Goal: Information Seeking & Learning: Learn about a topic

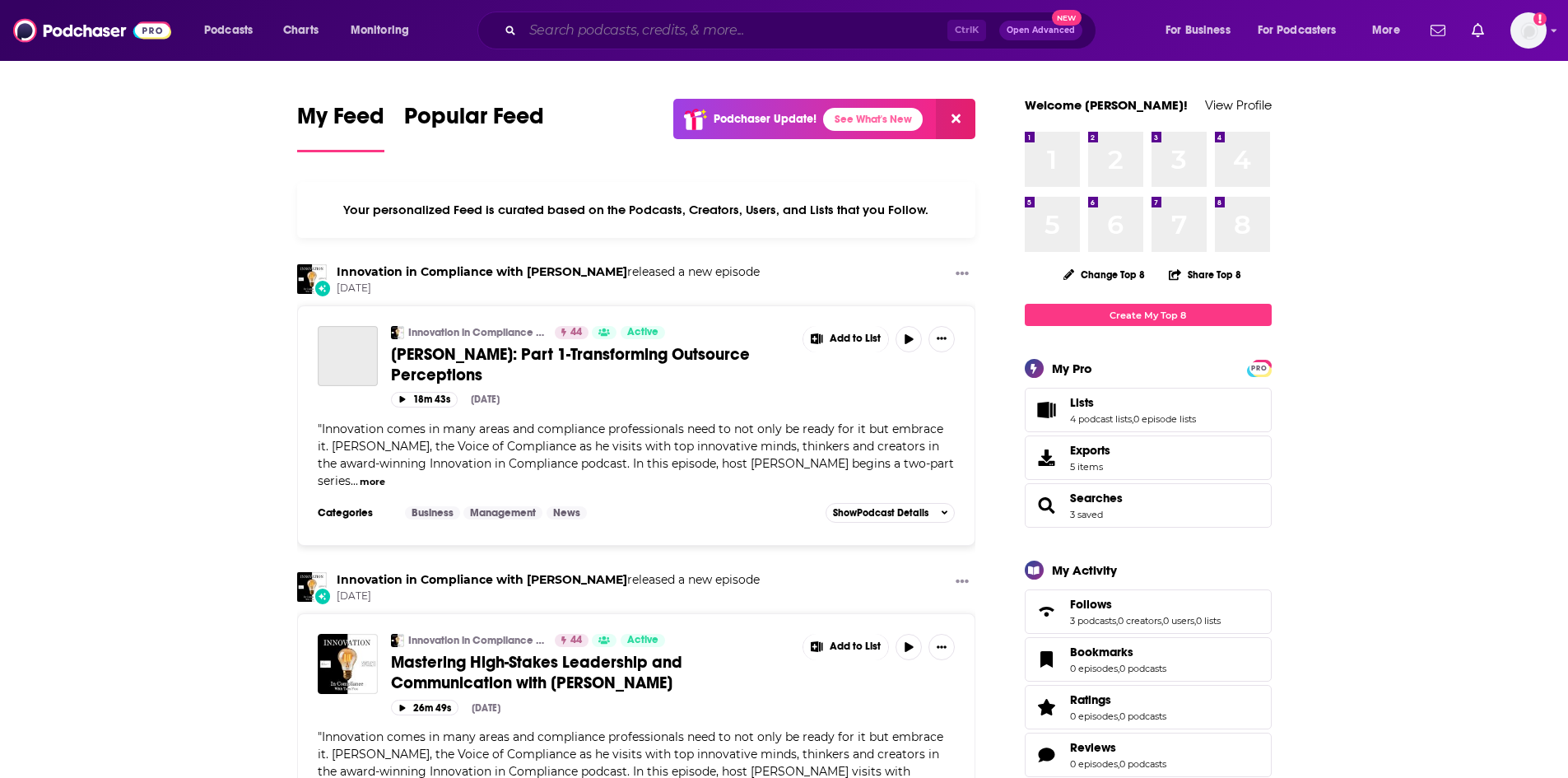
click at [589, 38] on input "Search podcasts, credits, & more..." at bounding box center [735, 30] width 425 height 26
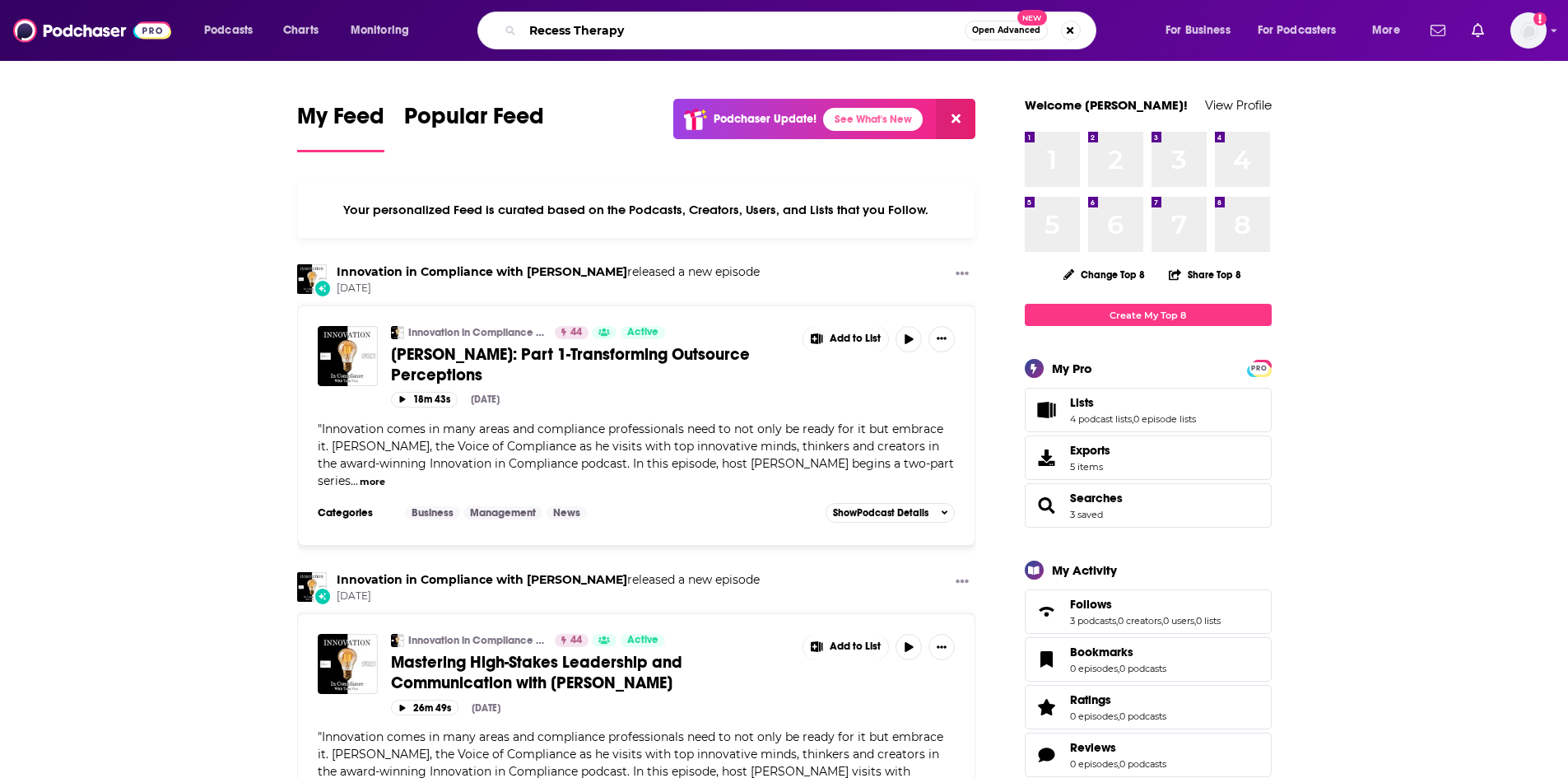
type input "Recess Therapy"
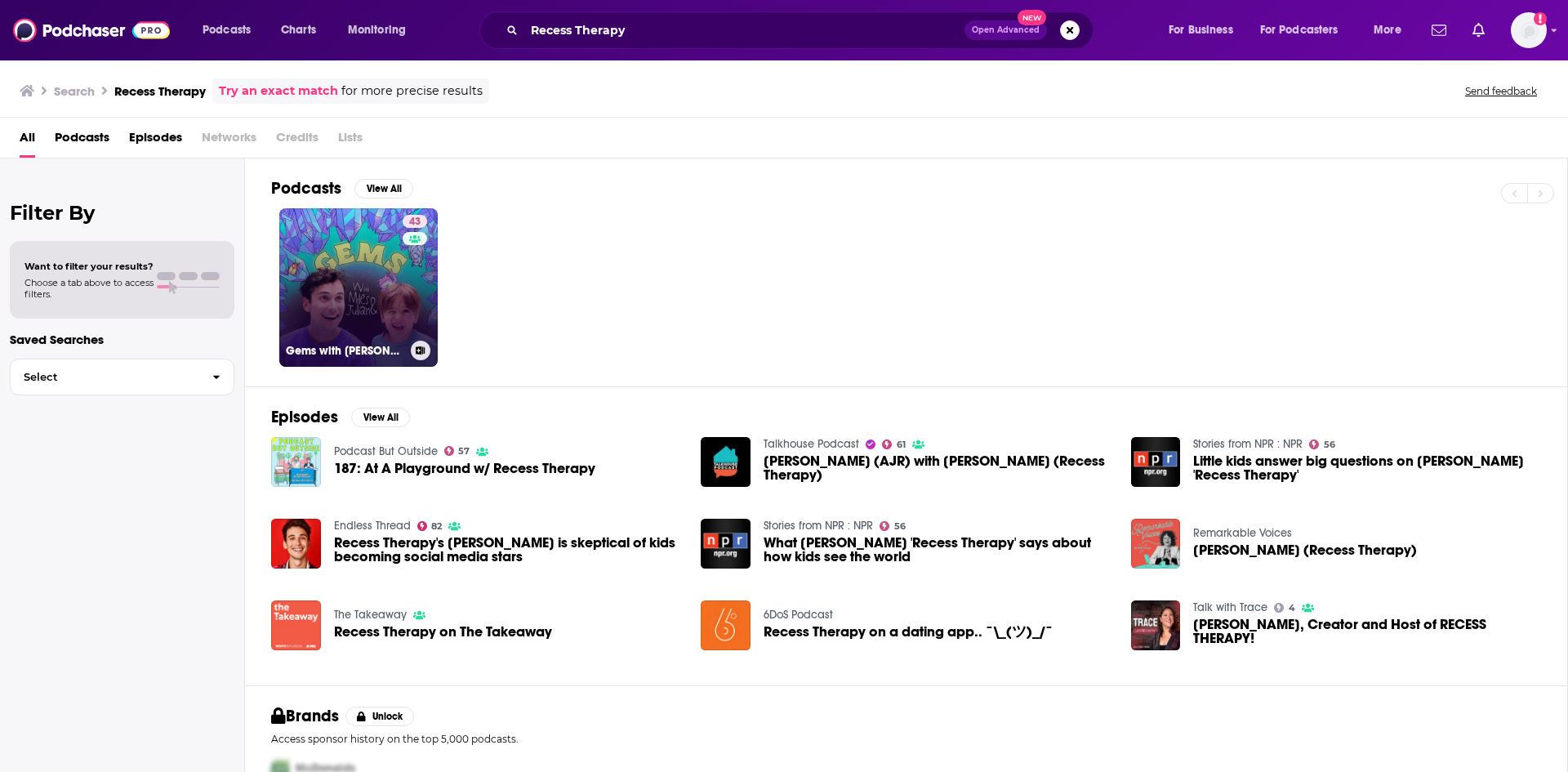
click at [347, 261] on link "43 Gems with [PERSON_NAME] and [PERSON_NAME]" at bounding box center [359, 287] width 158 height 158
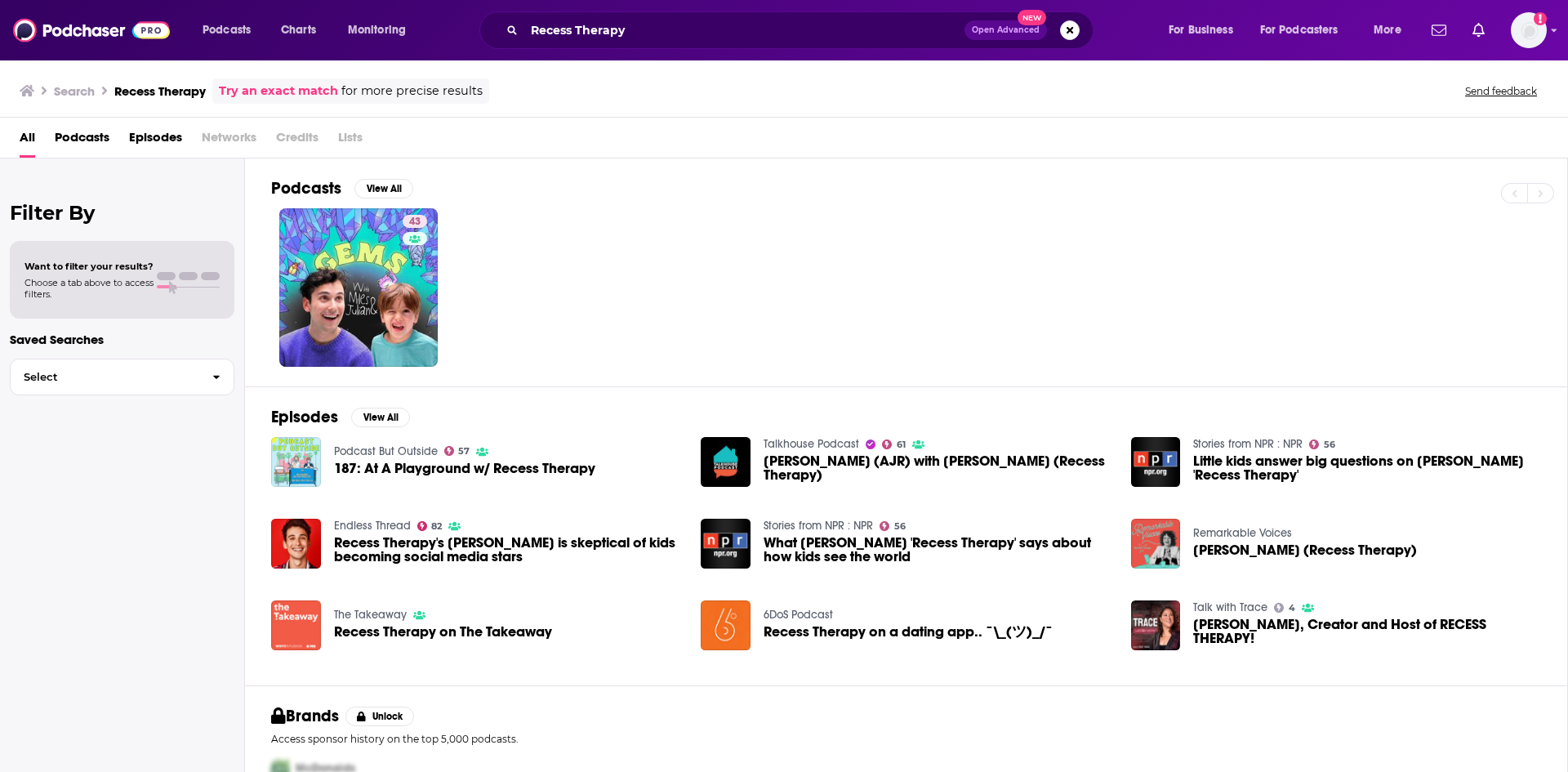
click at [90, 137] on span "Podcasts" at bounding box center [83, 140] width 55 height 34
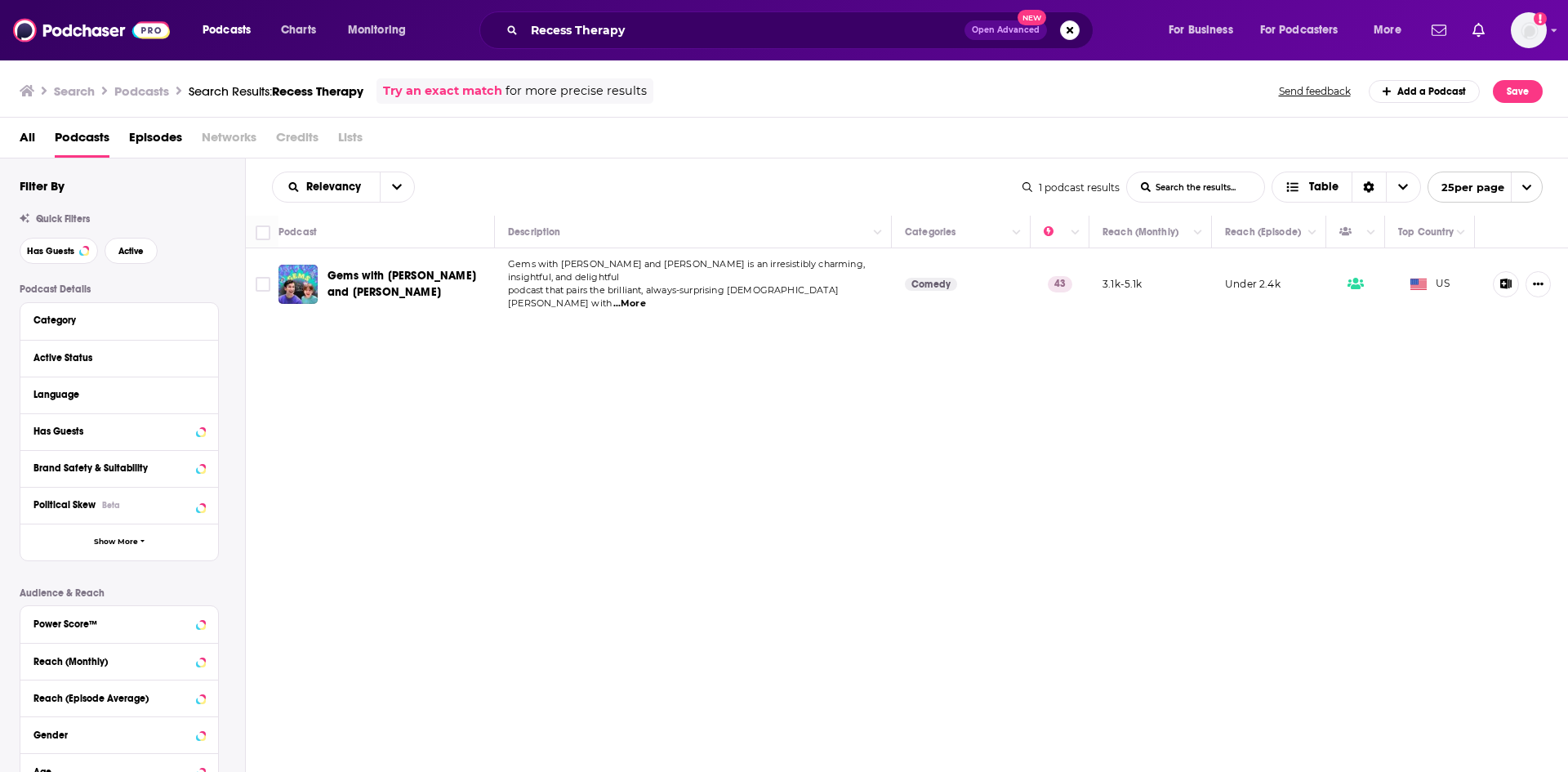
click at [646, 298] on span "...More" at bounding box center [630, 304] width 33 height 13
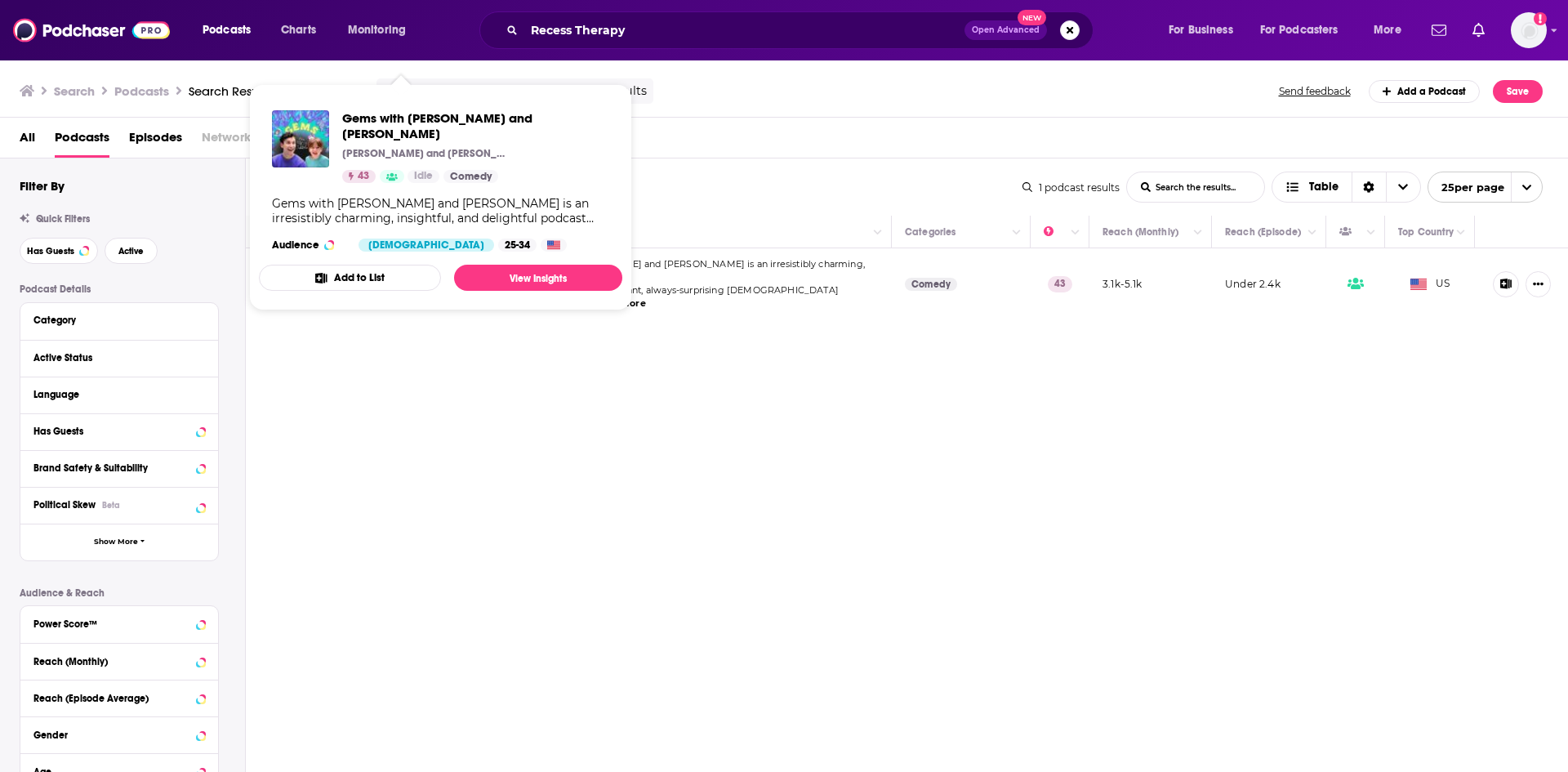
click at [460, 281] on div "Podcasts Charts Monitoring Recess Therapy Open Advanced New For Business For Po…" at bounding box center [784, 386] width 1568 height 772
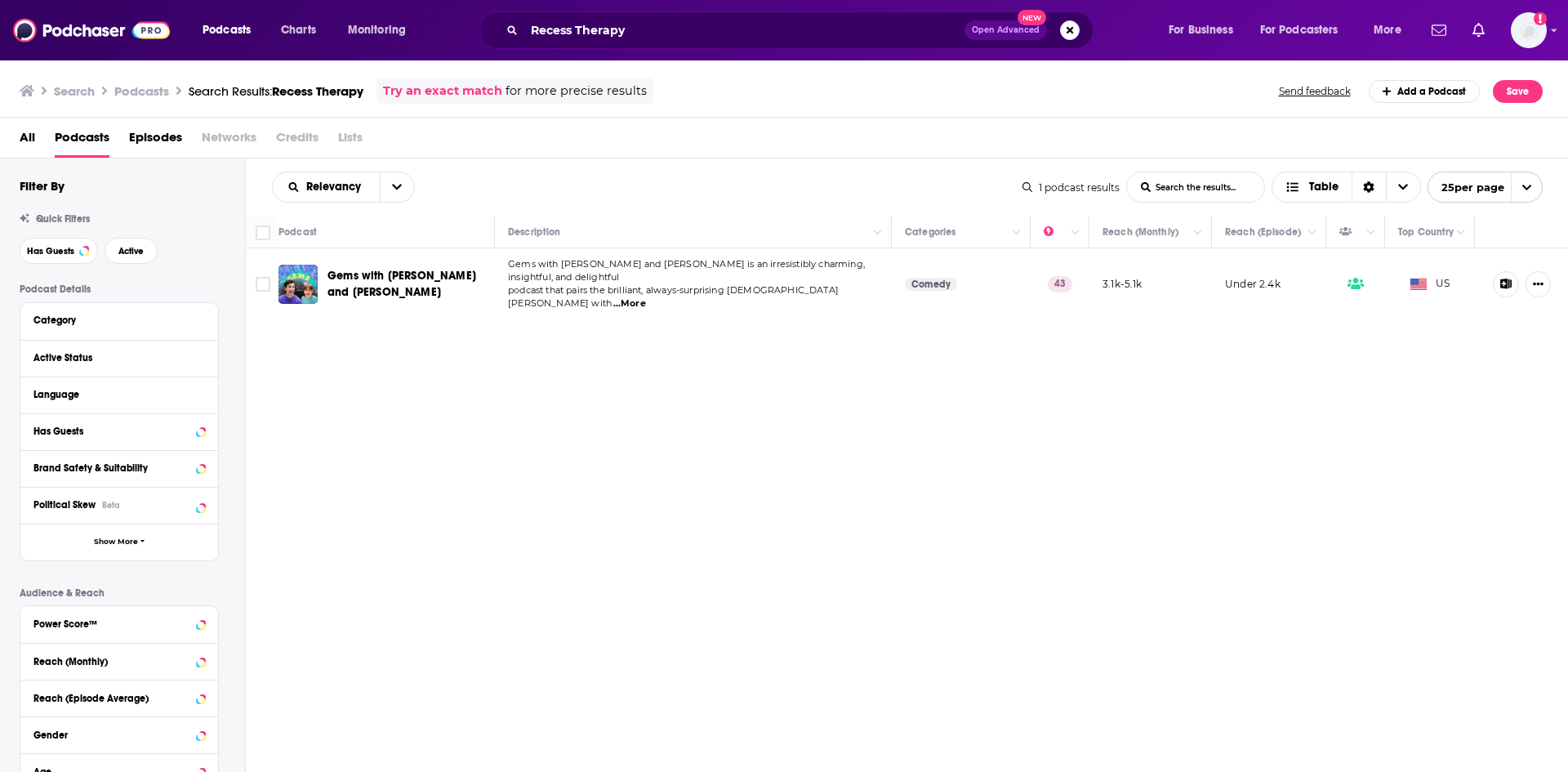
click at [312, 89] on span "Recess Therapy" at bounding box center [317, 91] width 91 height 15
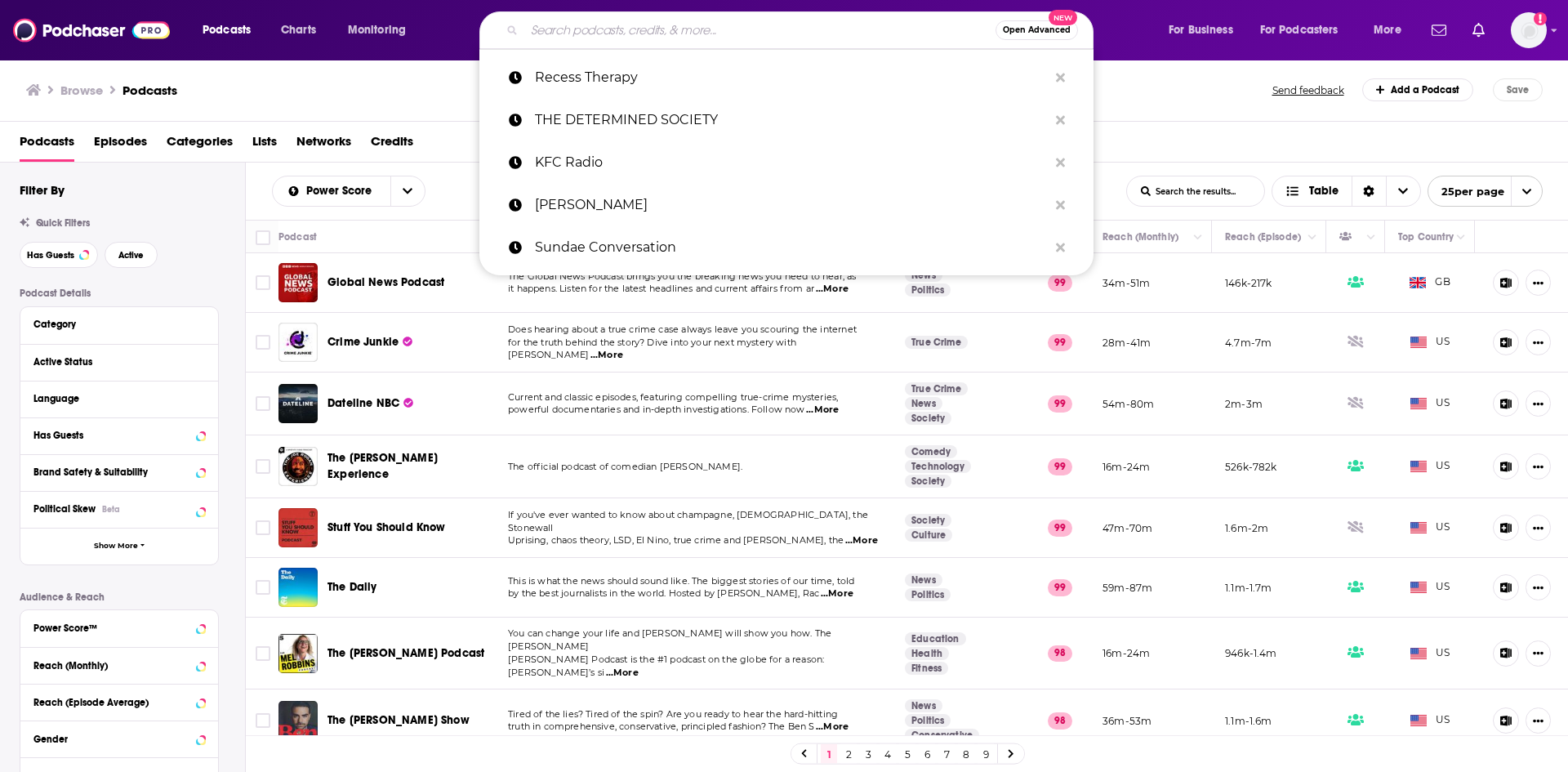
click at [821, 23] on input "Search podcasts, credits, & more..." at bounding box center [759, 30] width 471 height 26
click at [641, 72] on p "Recess Therapy" at bounding box center [791, 77] width 513 height 42
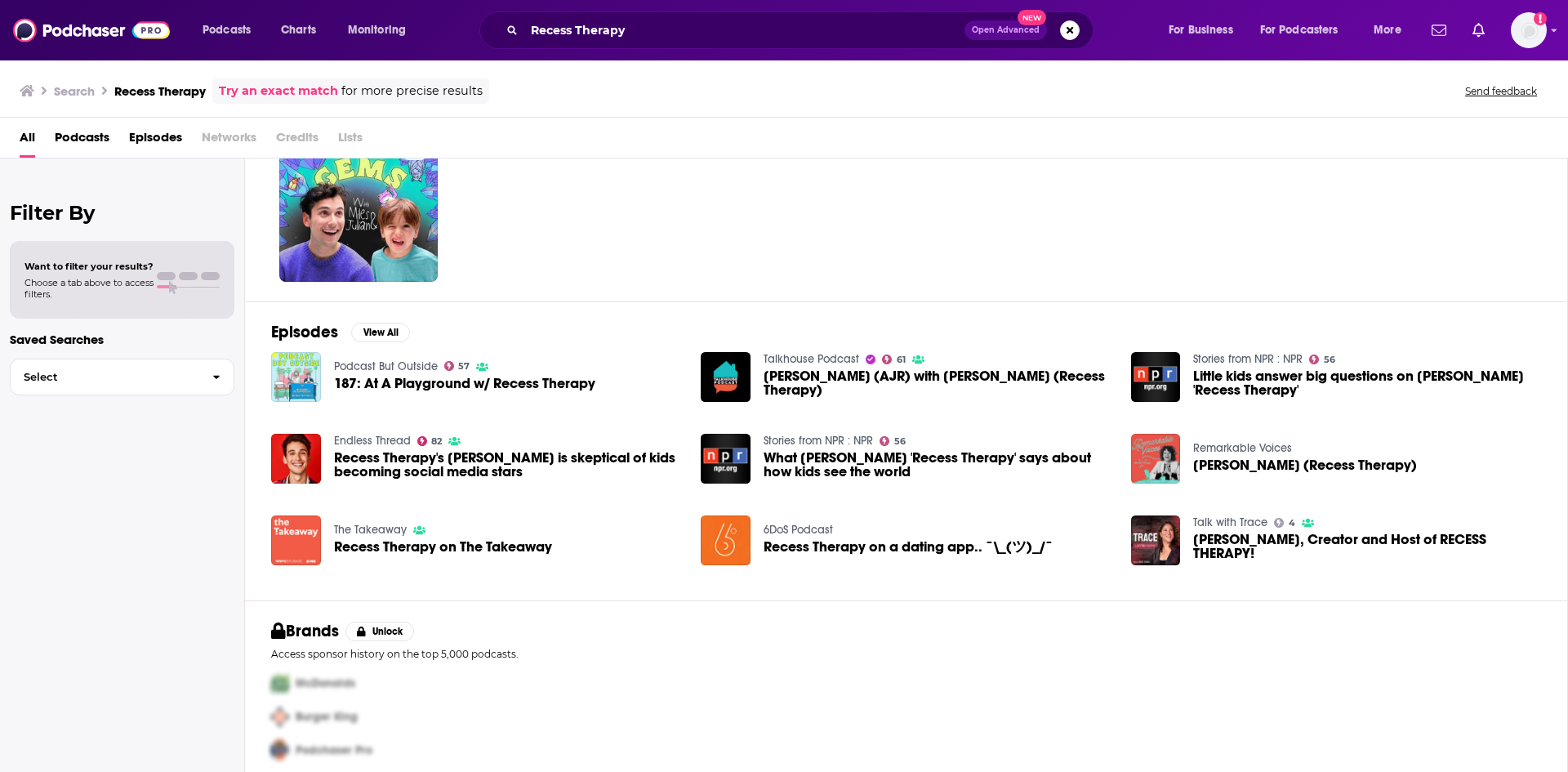
scroll to position [97, 0]
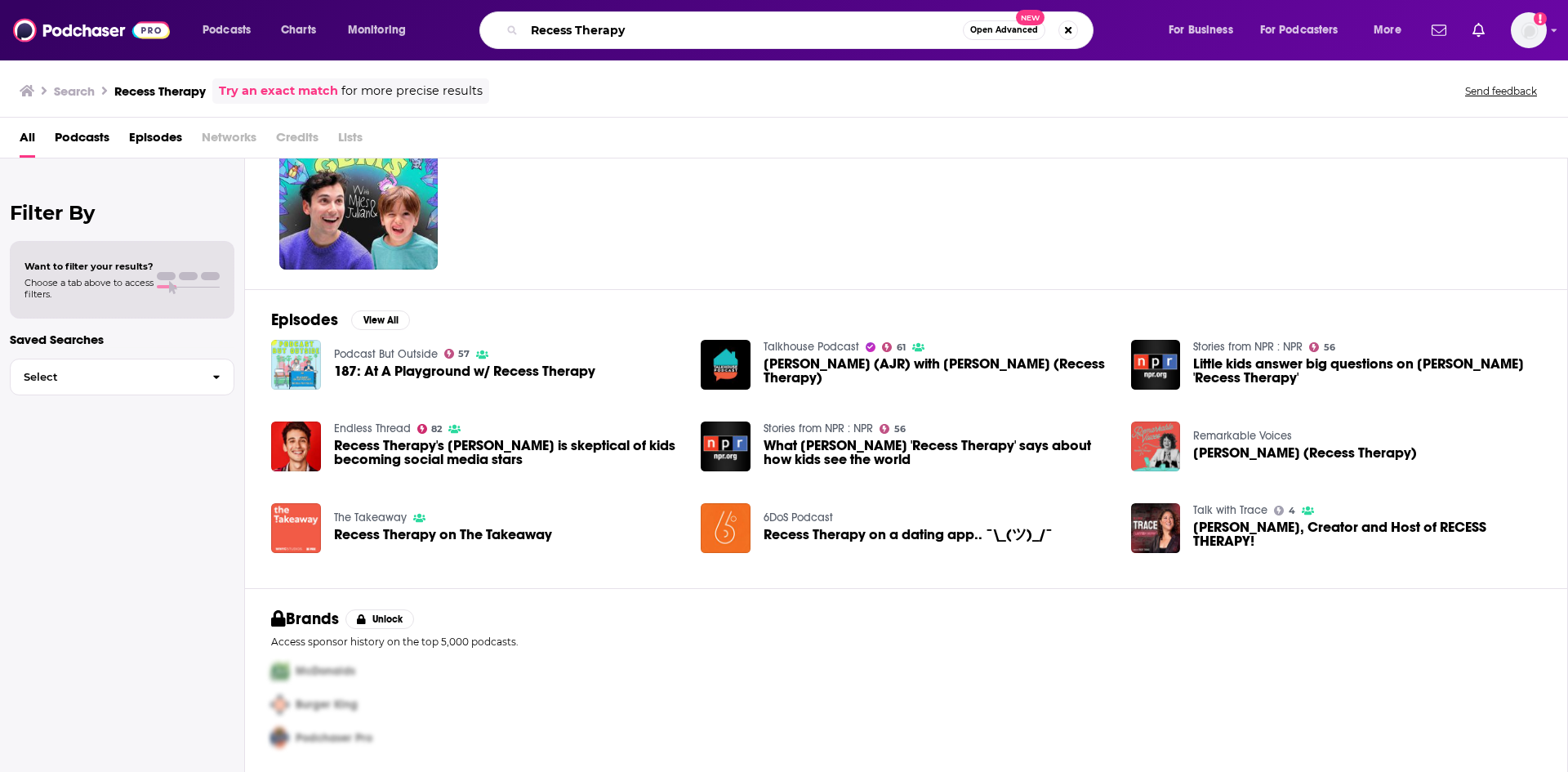
drag, startPoint x: 814, startPoint y: 40, endPoint x: 431, endPoint y: 29, distance: 383.2
click at [431, 29] on div "Podcasts Charts Monitoring Recess Therapy Open Advanced New For Business For Po…" at bounding box center [803, 30] width 1226 height 38
type input "[PERSON_NAME],"
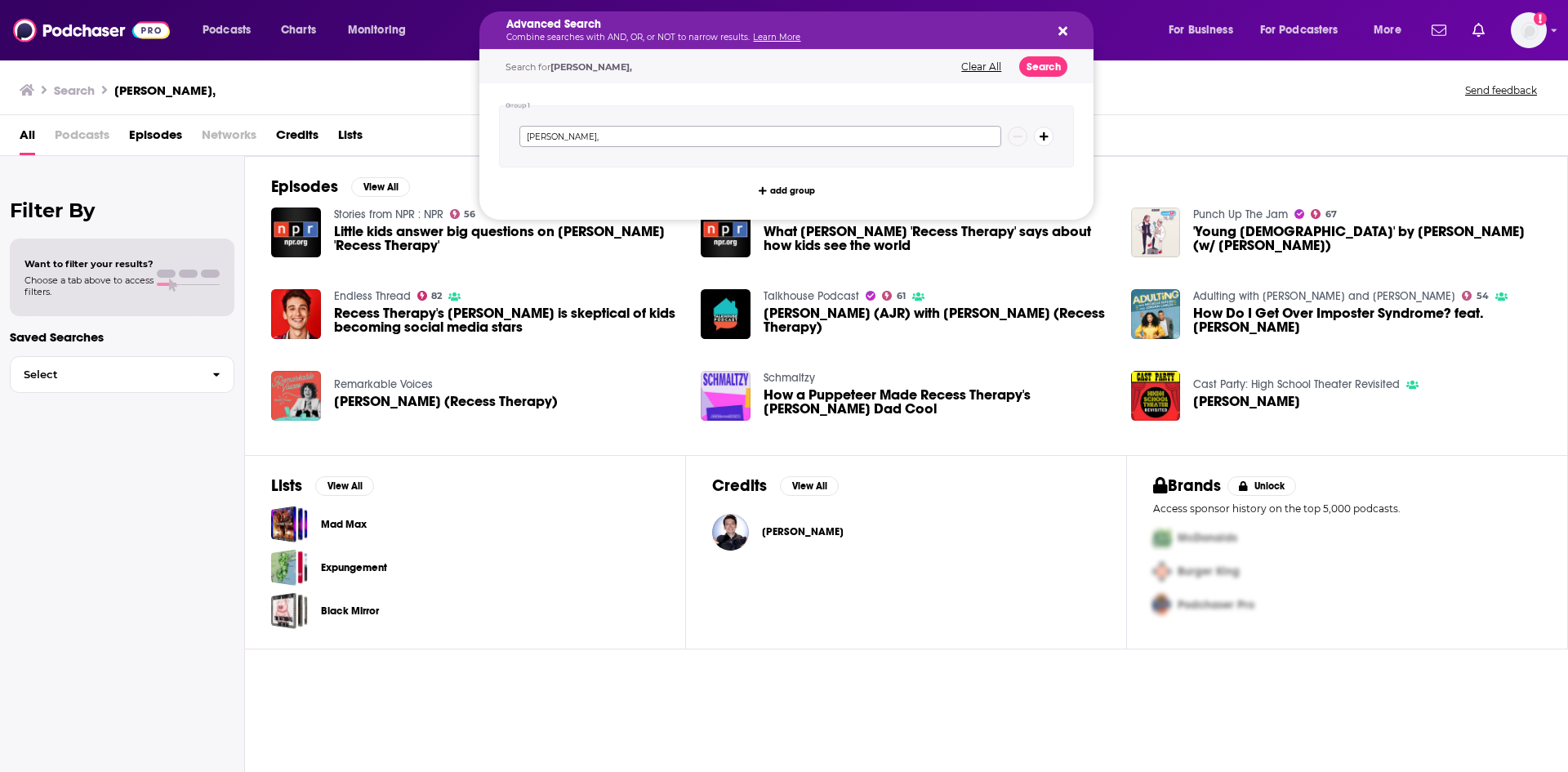
click at [624, 137] on input "[PERSON_NAME]," at bounding box center [760, 136] width 482 height 22
type input "[PERSON_NAME]"
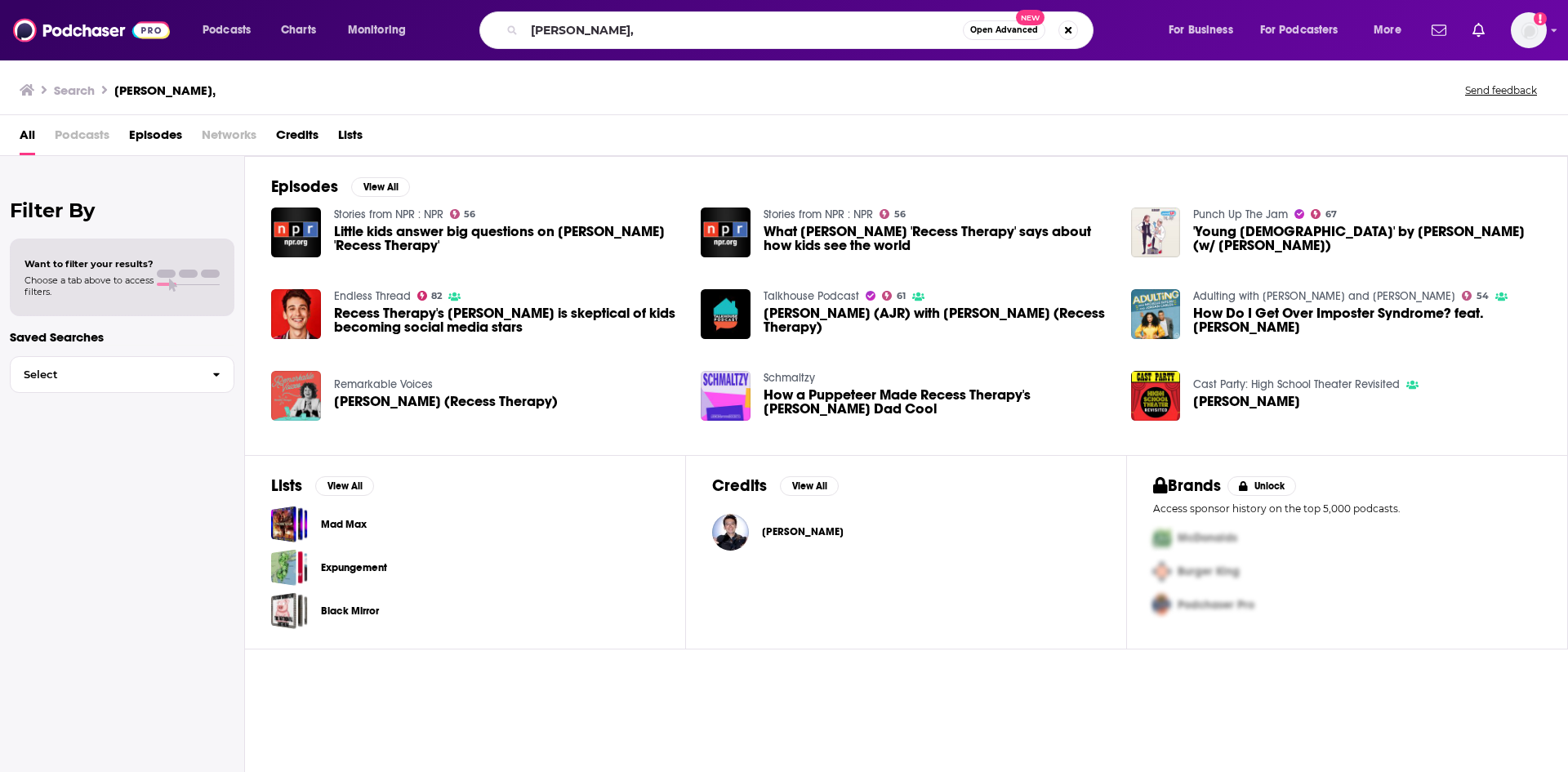
click at [459, 692] on div "Episodes View All Stories from NPR : NPR 56 Little kids answer big questions on…" at bounding box center [907, 464] width 1323 height 617
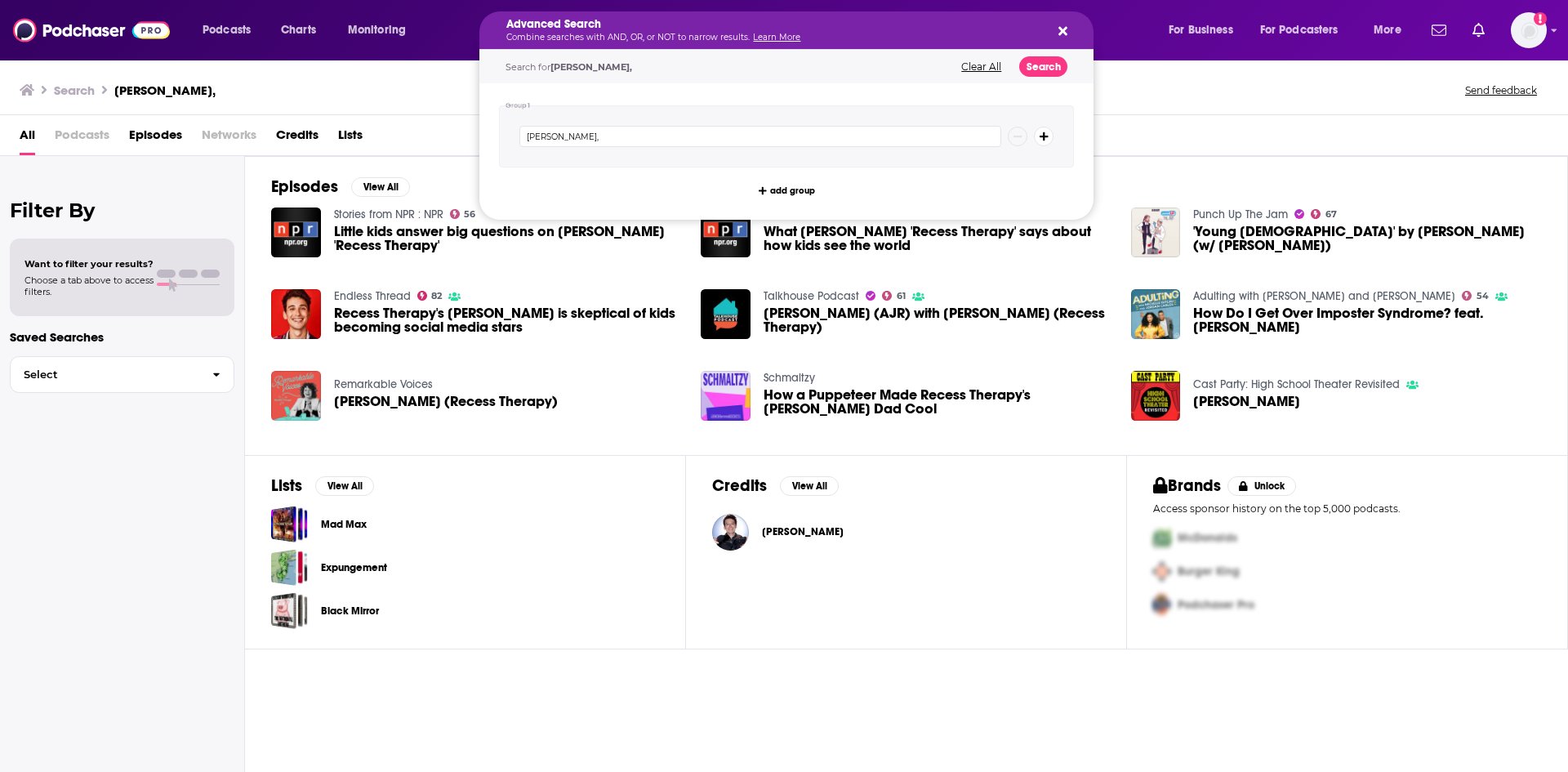
click at [1060, 28] on icon "Search podcasts, credits, & more..." at bounding box center [1062, 31] width 9 height 9
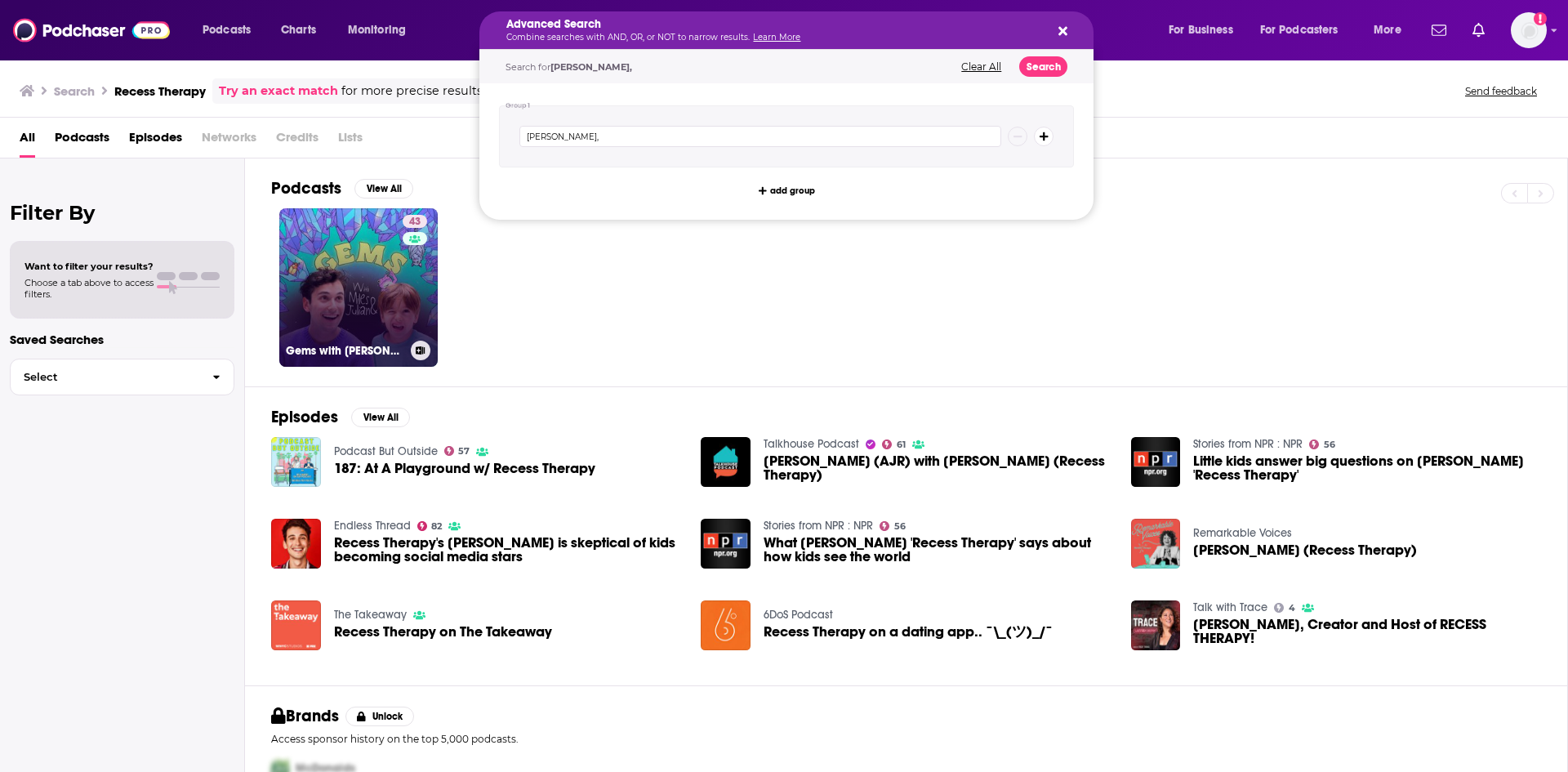
click at [359, 275] on link "43 Gems with [PERSON_NAME] and [PERSON_NAME]" at bounding box center [359, 287] width 158 height 158
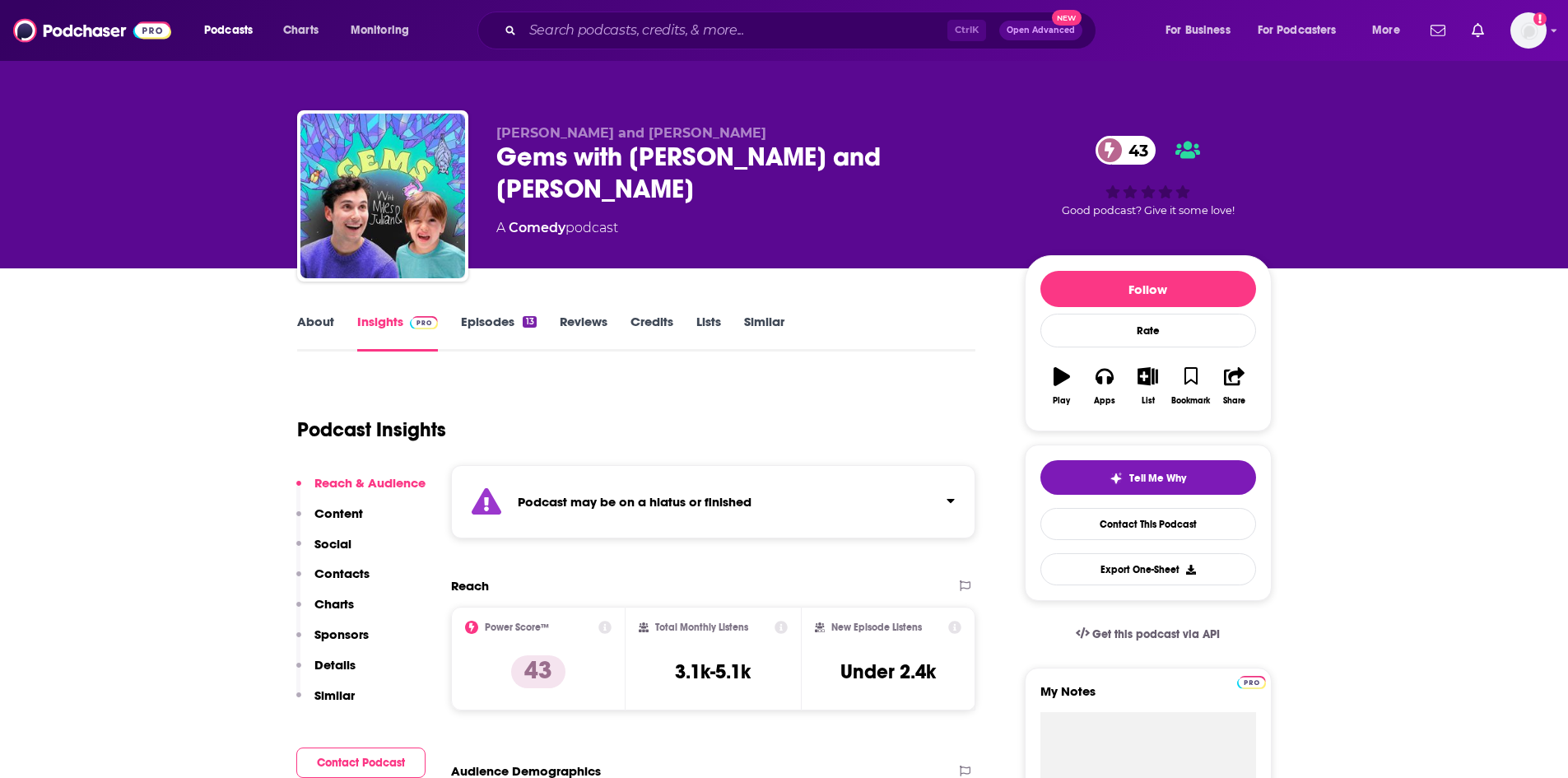
click at [335, 573] on p "Contacts" at bounding box center [343, 573] width 56 height 16
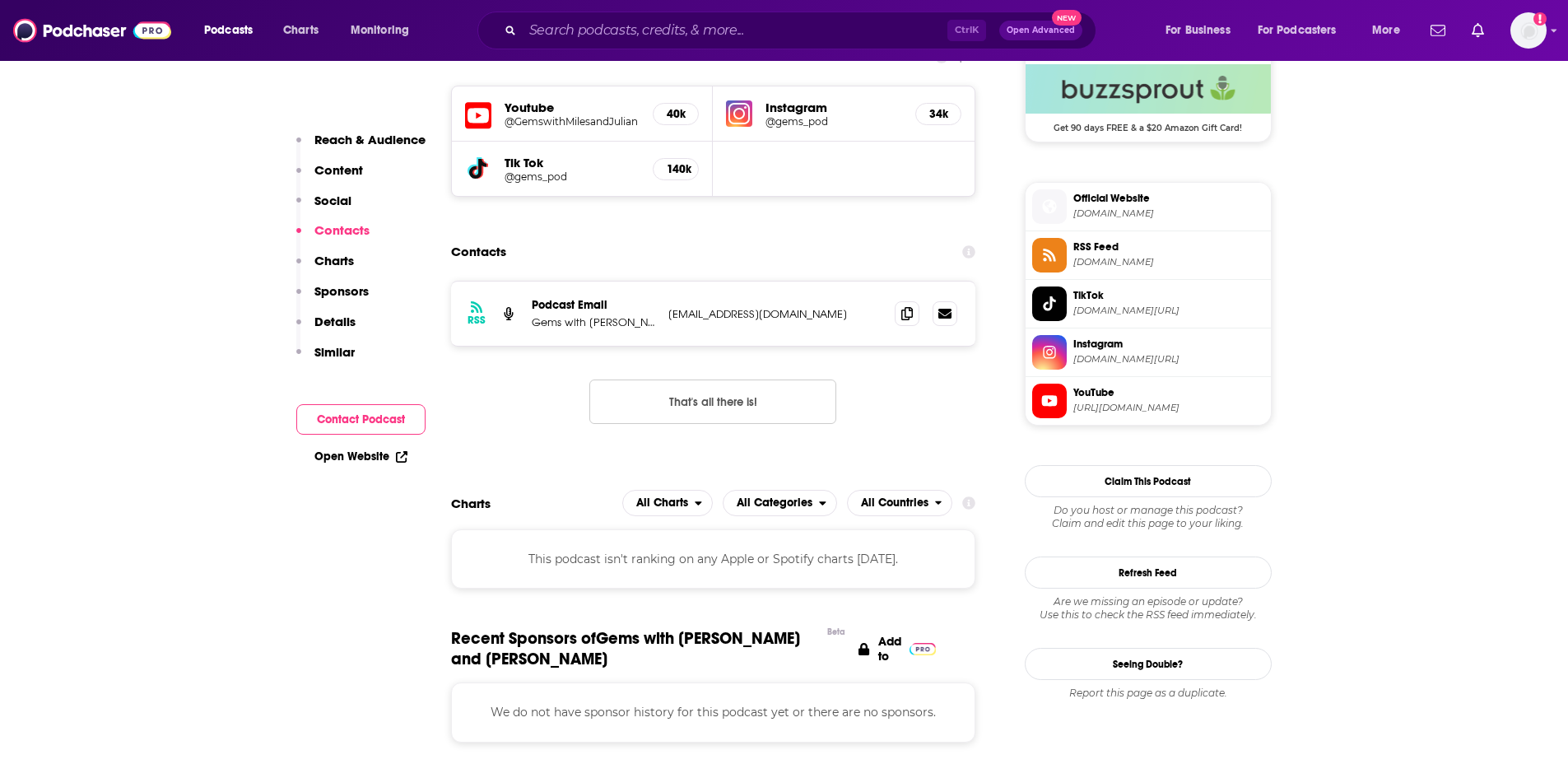
scroll to position [1242, 0]
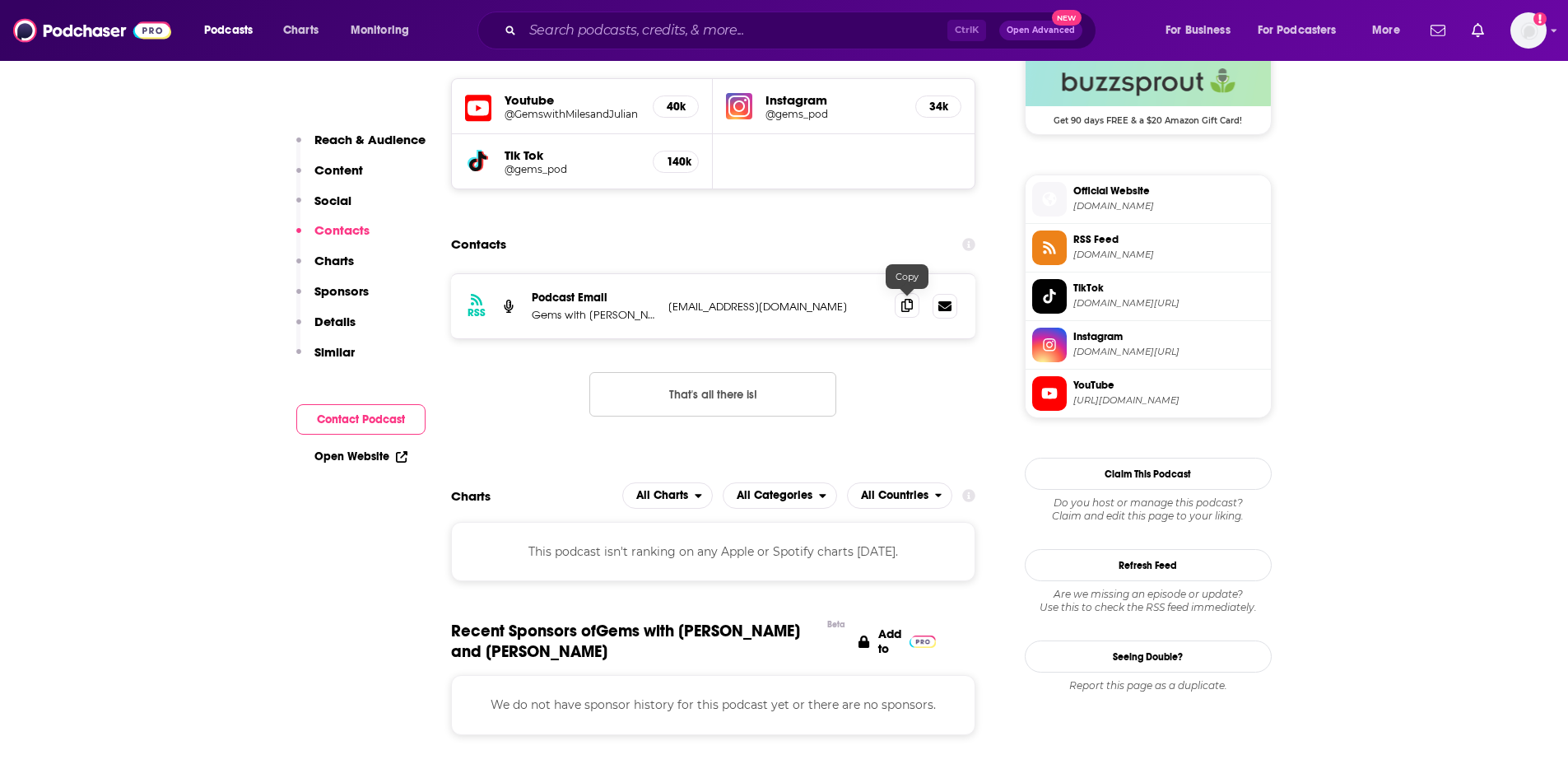
click at [901, 304] on icon at bounding box center [906, 305] width 11 height 13
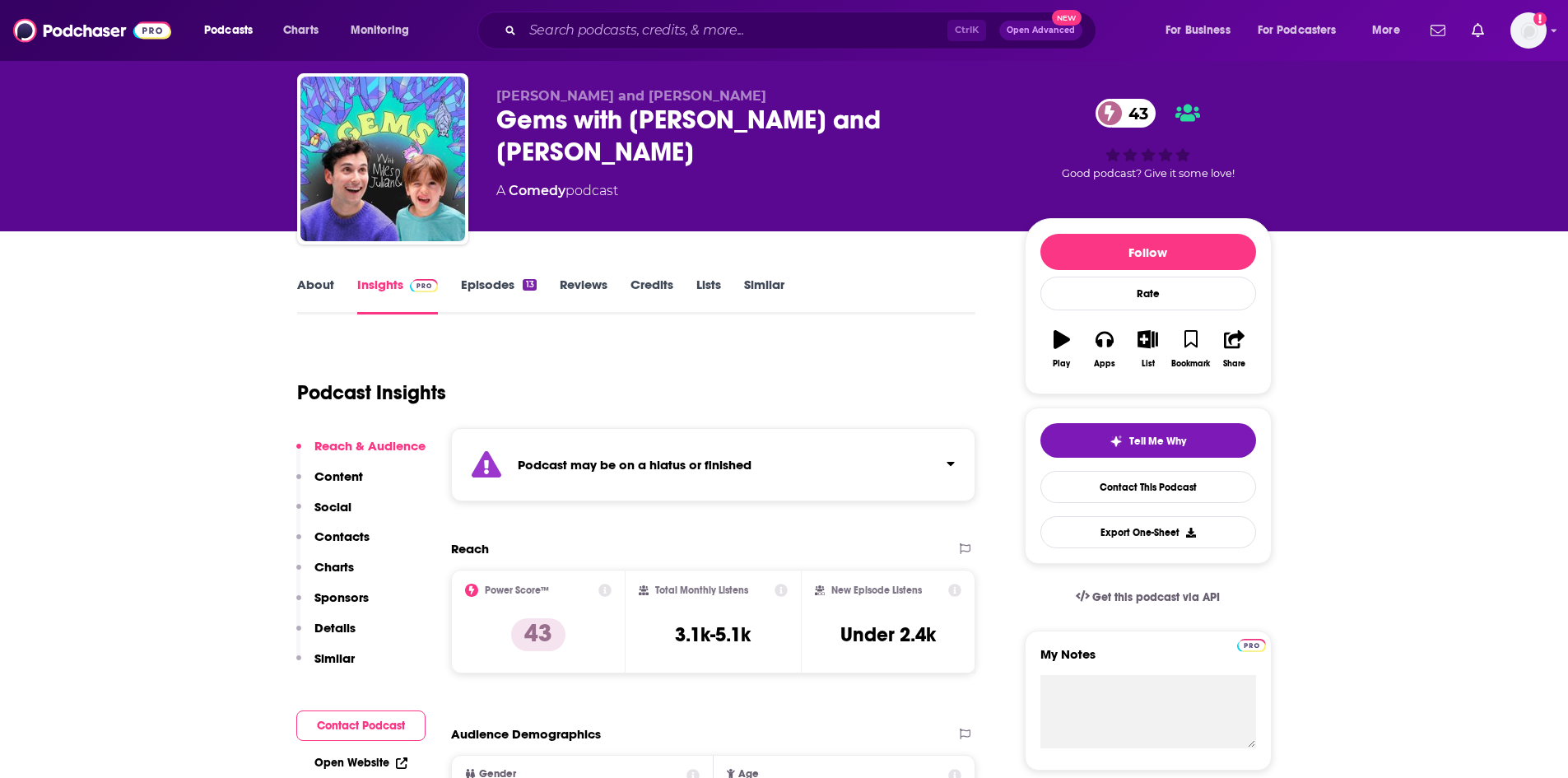
scroll to position [0, 0]
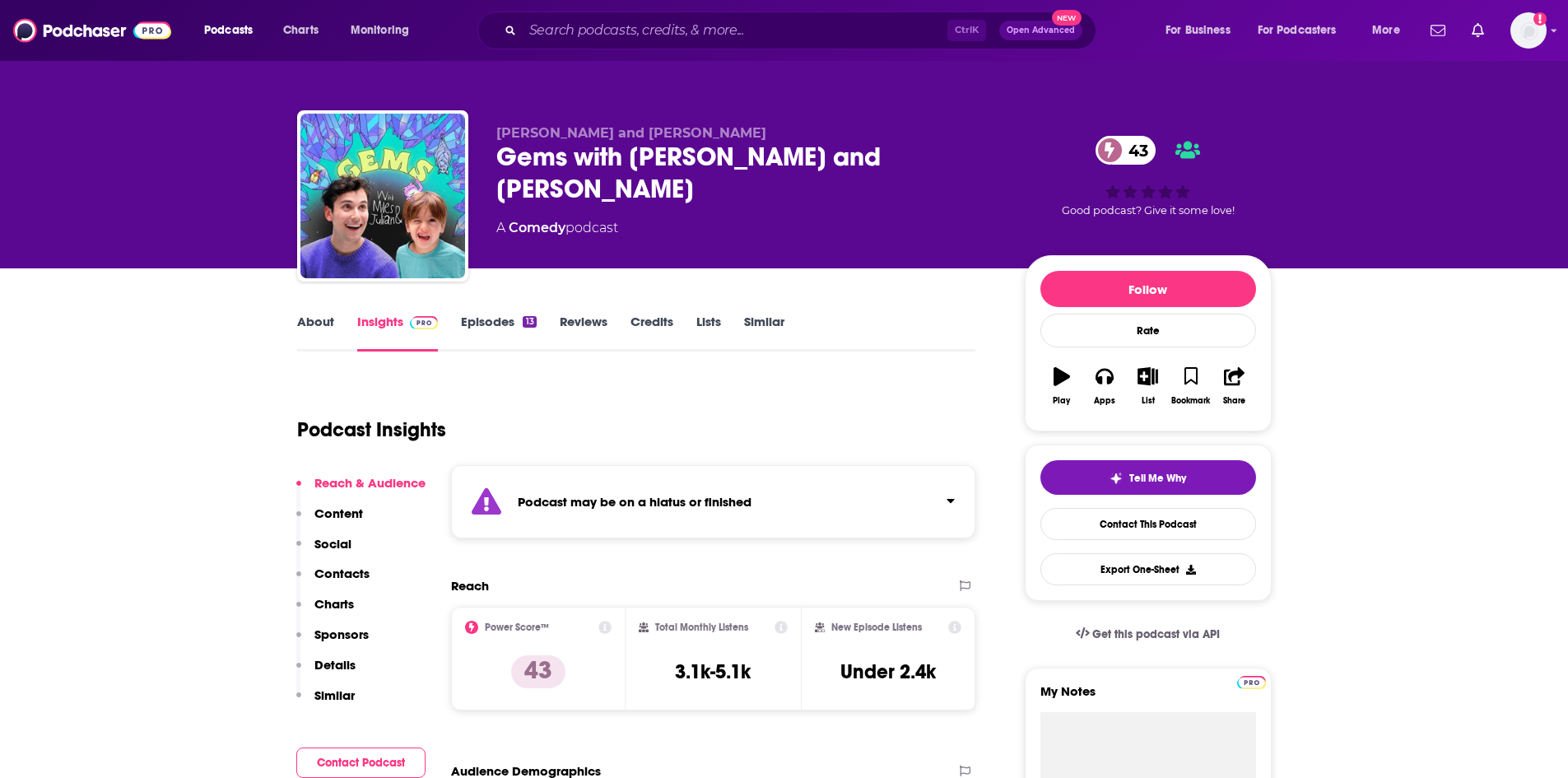
click at [483, 325] on link "Episodes 13" at bounding box center [499, 333] width 75 height 38
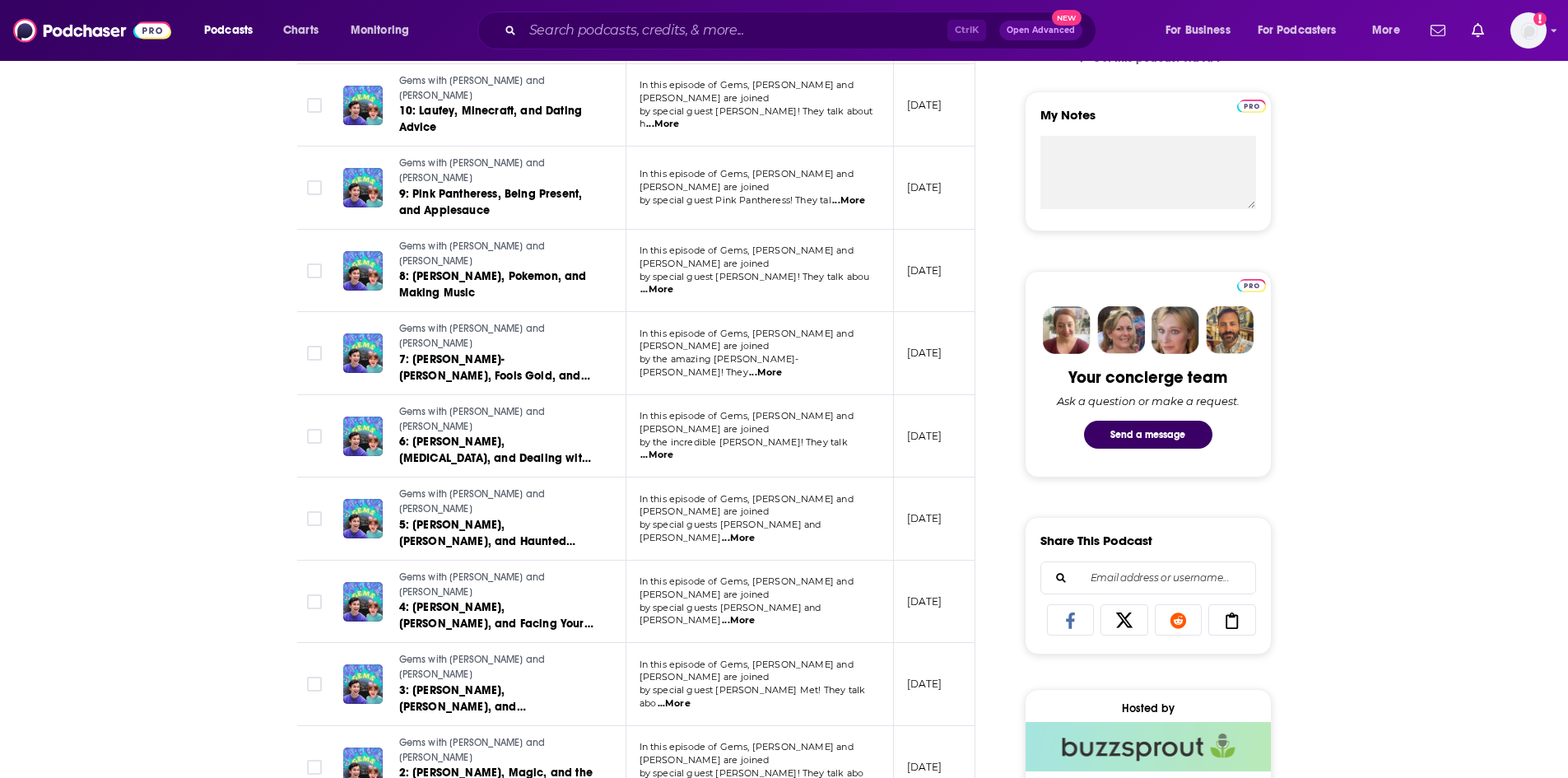
scroll to position [247, 0]
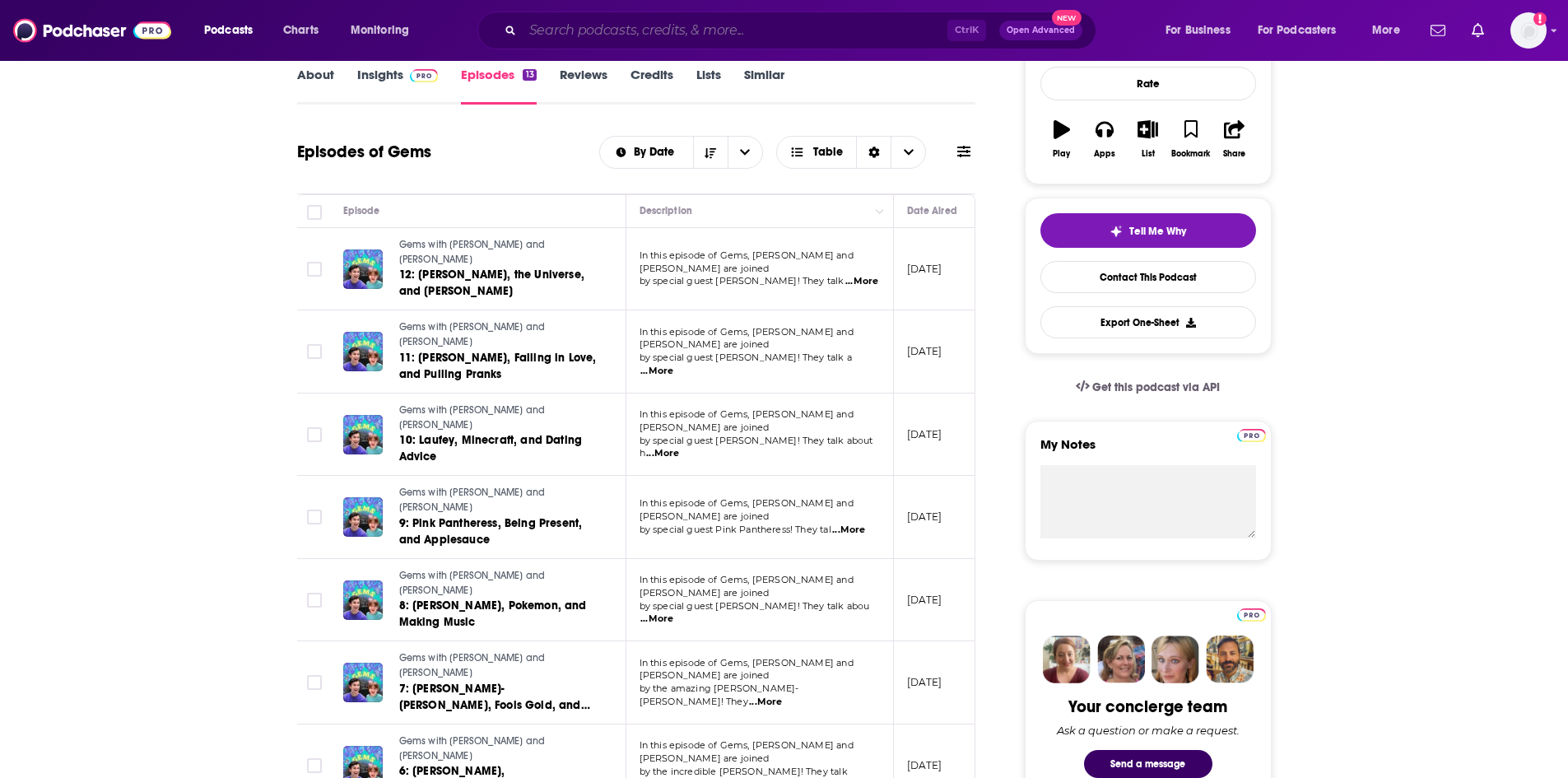
click at [782, 29] on input "Search podcasts, credits, & more..." at bounding box center [735, 30] width 425 height 26
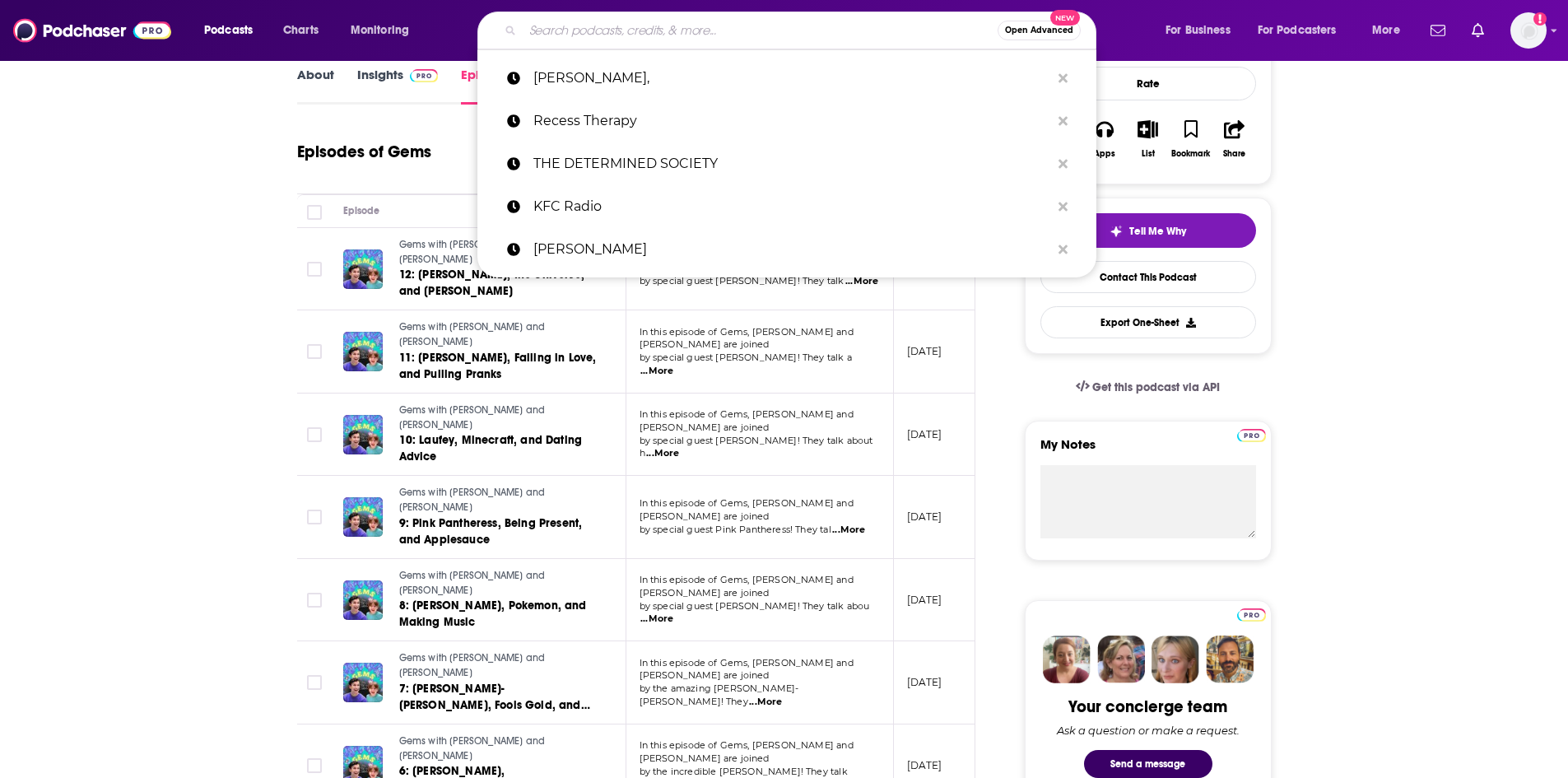
paste input "NardwuarServiette"
type input "NardwuarServiette"
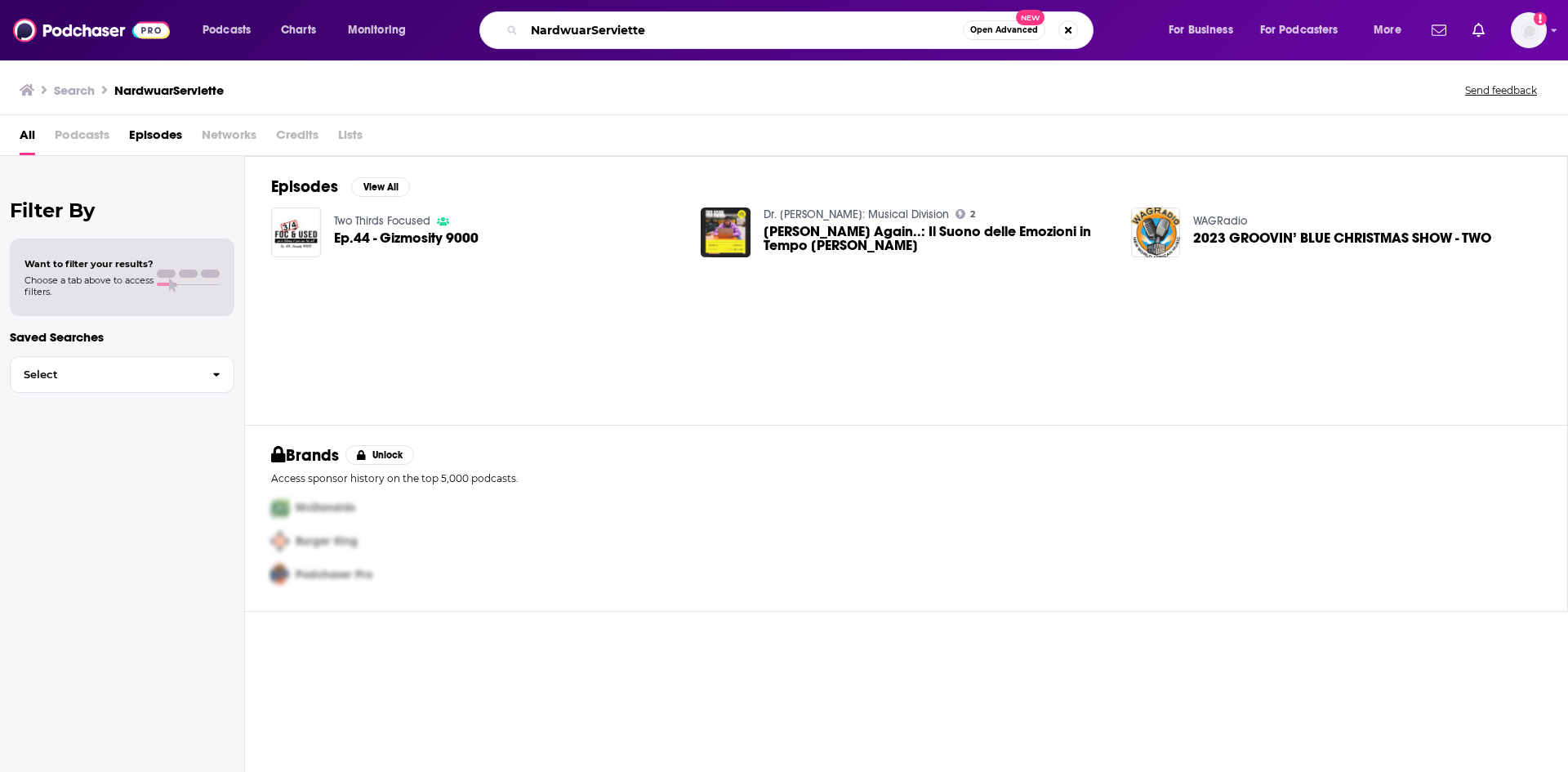
drag, startPoint x: 594, startPoint y: 32, endPoint x: 752, endPoint y: 33, distance: 158.0
click at [752, 33] on input "NardwuarServiette" at bounding box center [743, 30] width 439 height 26
type input "Nardwuar"
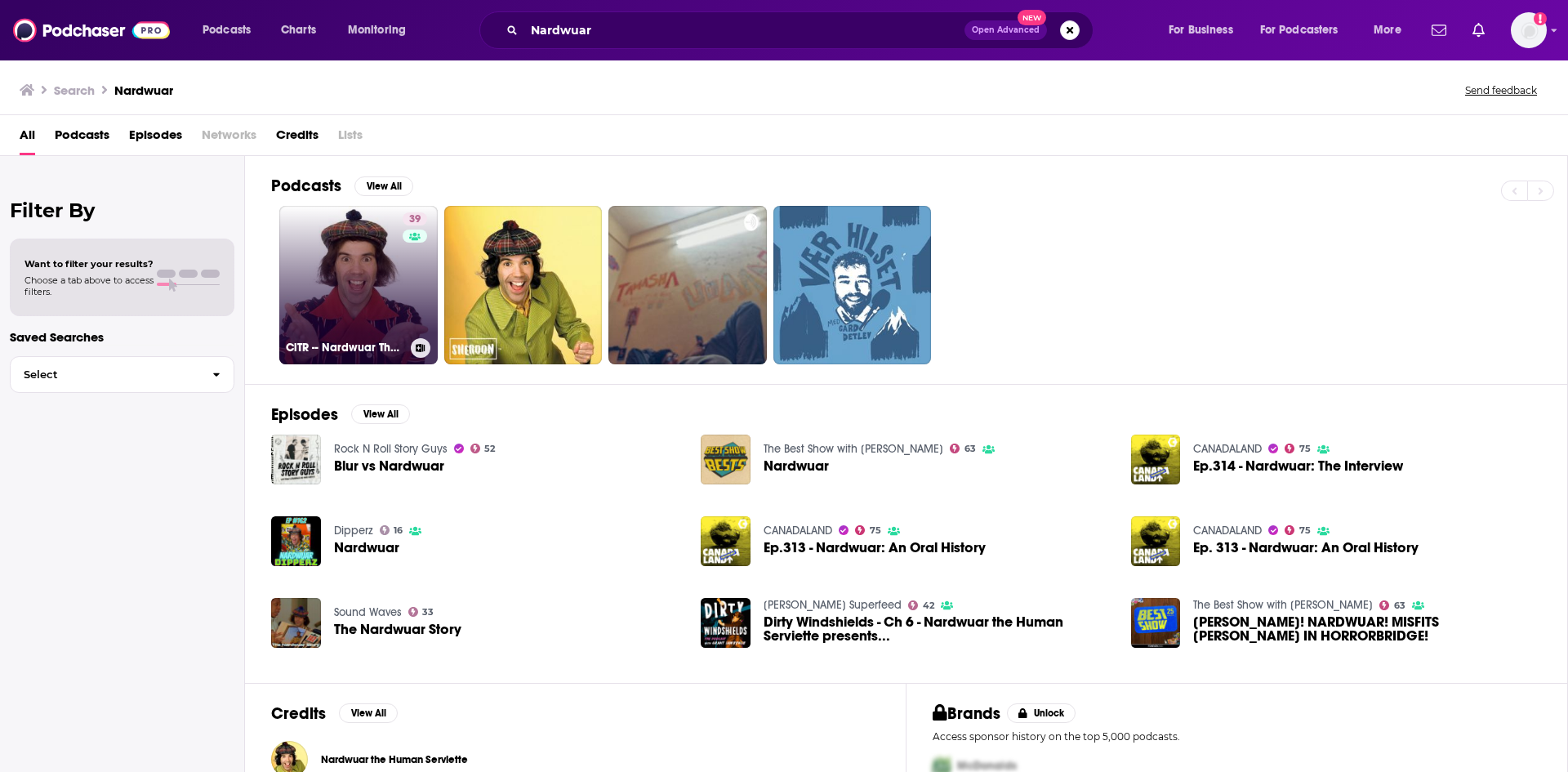
click at [344, 308] on link "39 CiTR -- Nardwuar The Human Serviette Presents" at bounding box center [359, 285] width 158 height 158
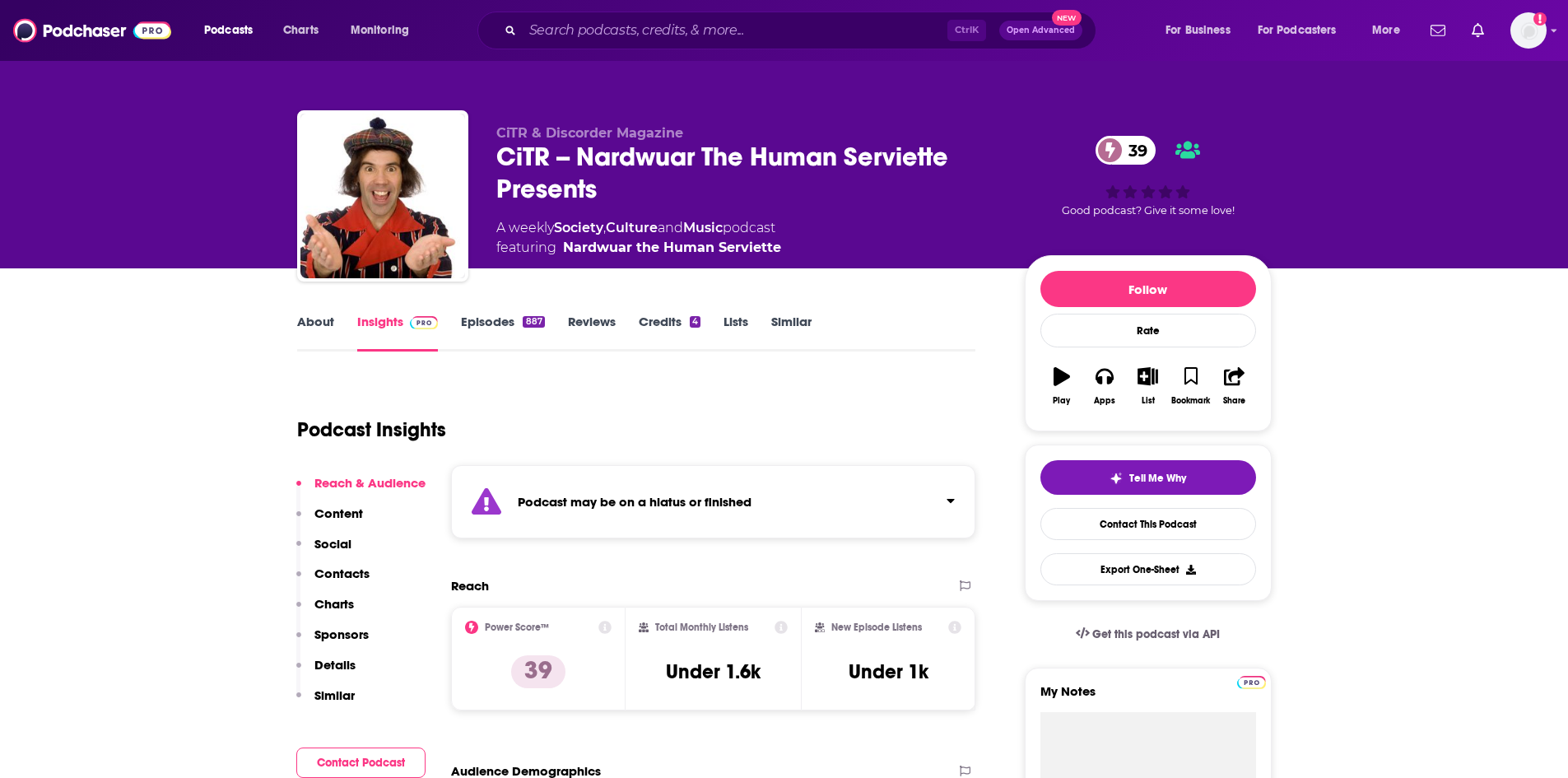
click at [343, 507] on p "Content" at bounding box center [339, 513] width 49 height 16
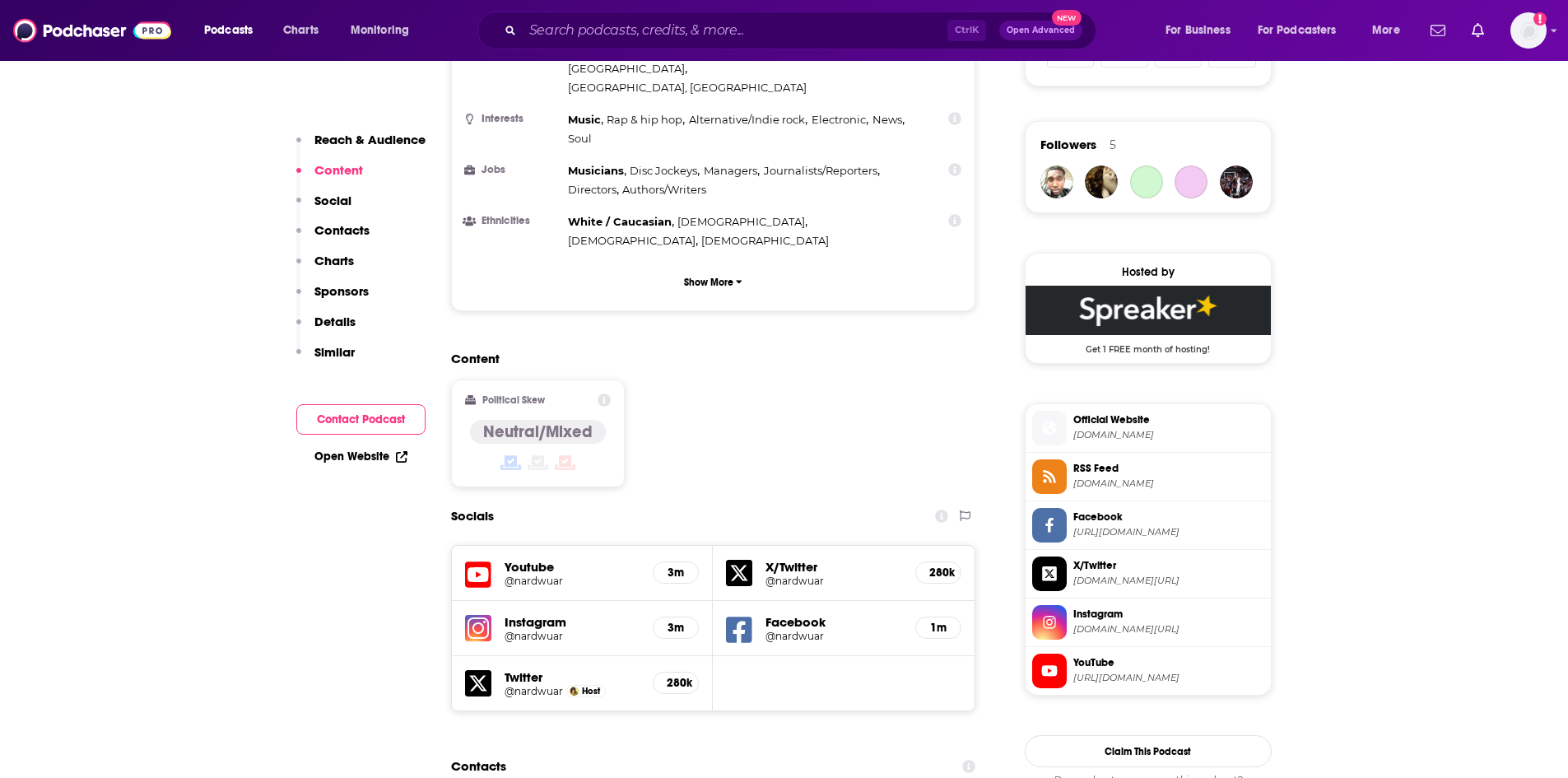
scroll to position [1150, 0]
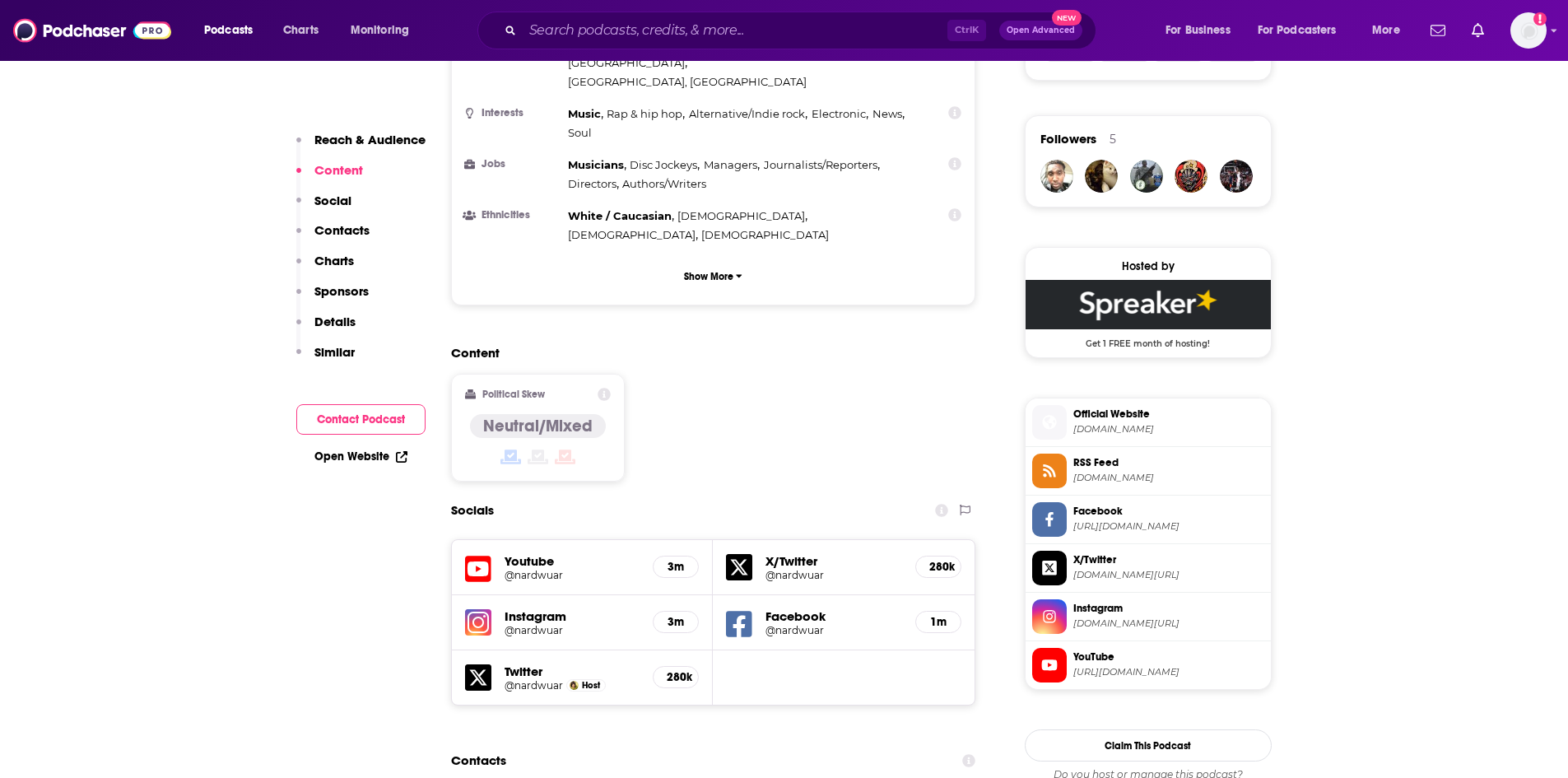
click at [333, 232] on p "Contacts" at bounding box center [343, 230] width 56 height 16
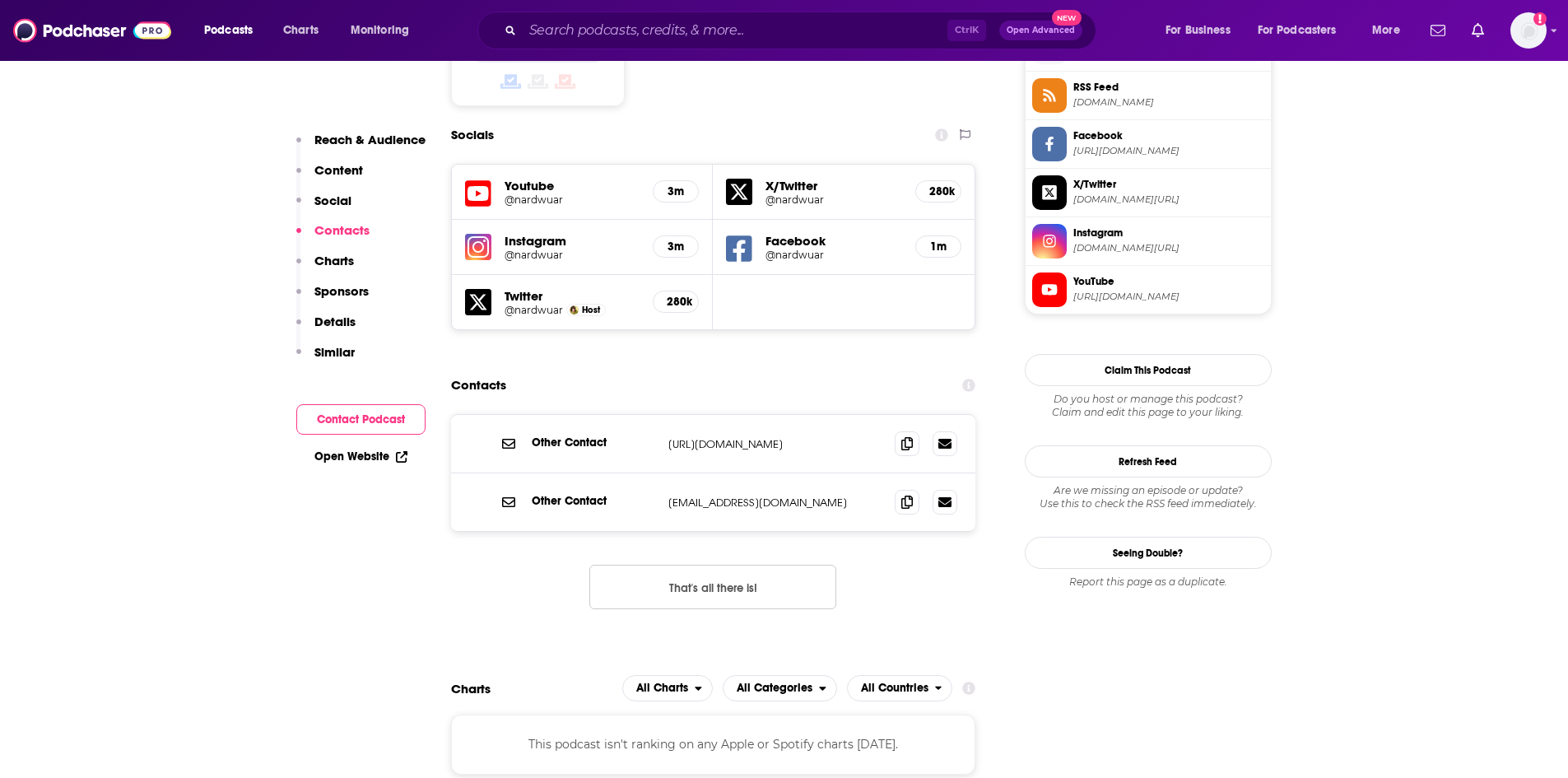
scroll to position [1551, 0]
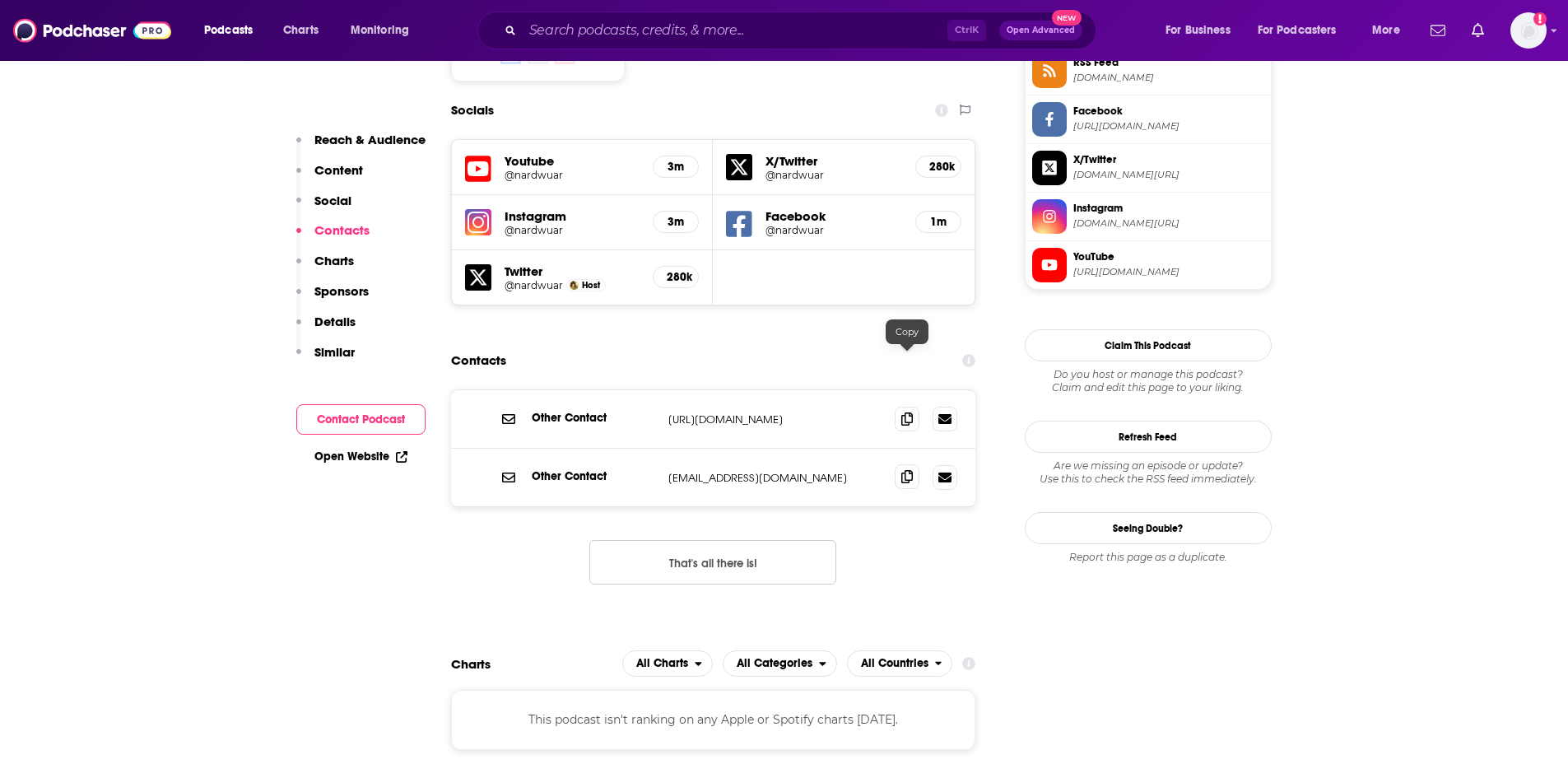
click at [909, 470] on icon at bounding box center [906, 476] width 11 height 13
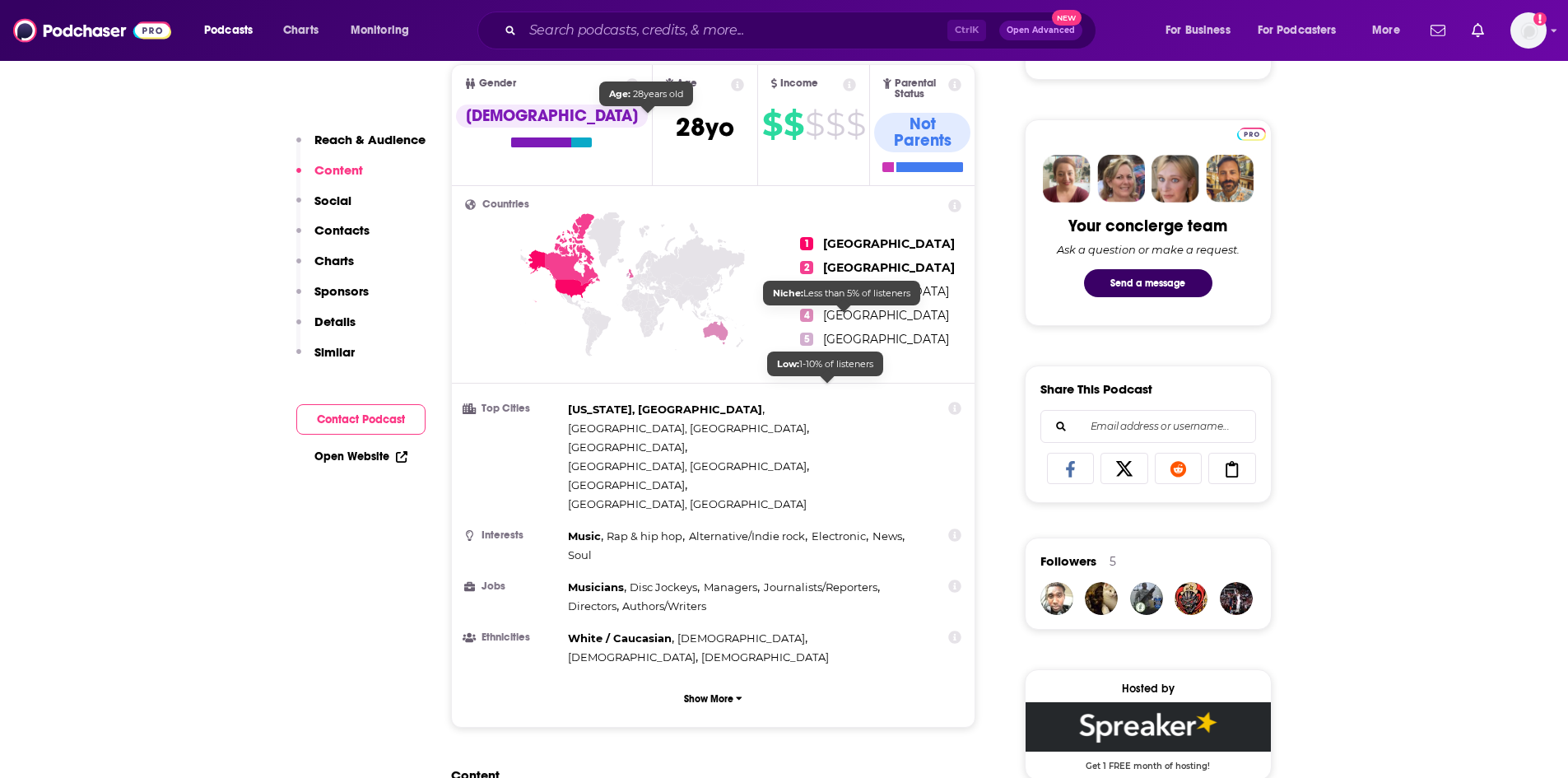
scroll to position [727, 0]
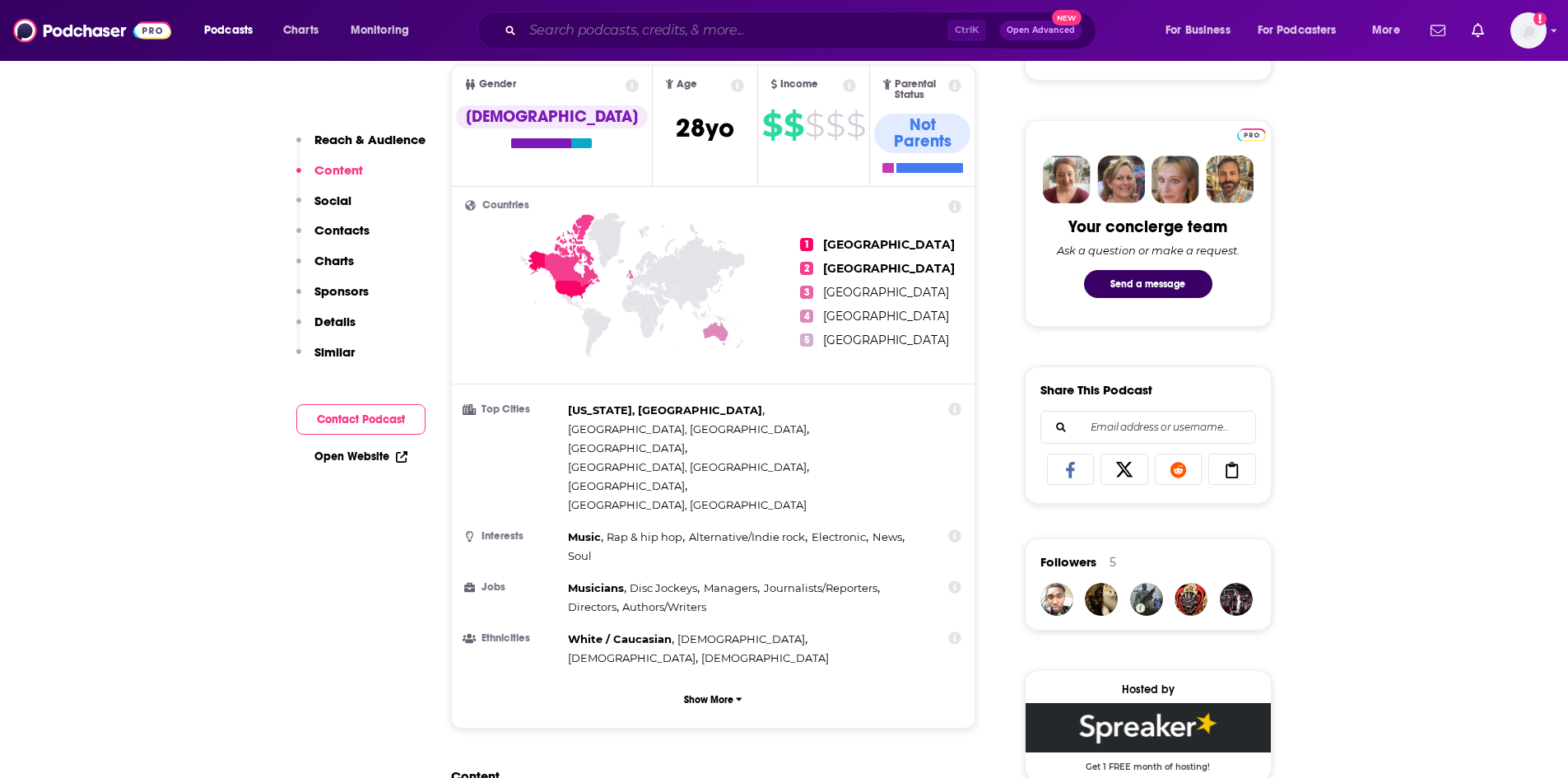
click at [575, 23] on input "Search podcasts, credits, & more..." at bounding box center [735, 30] width 425 height 26
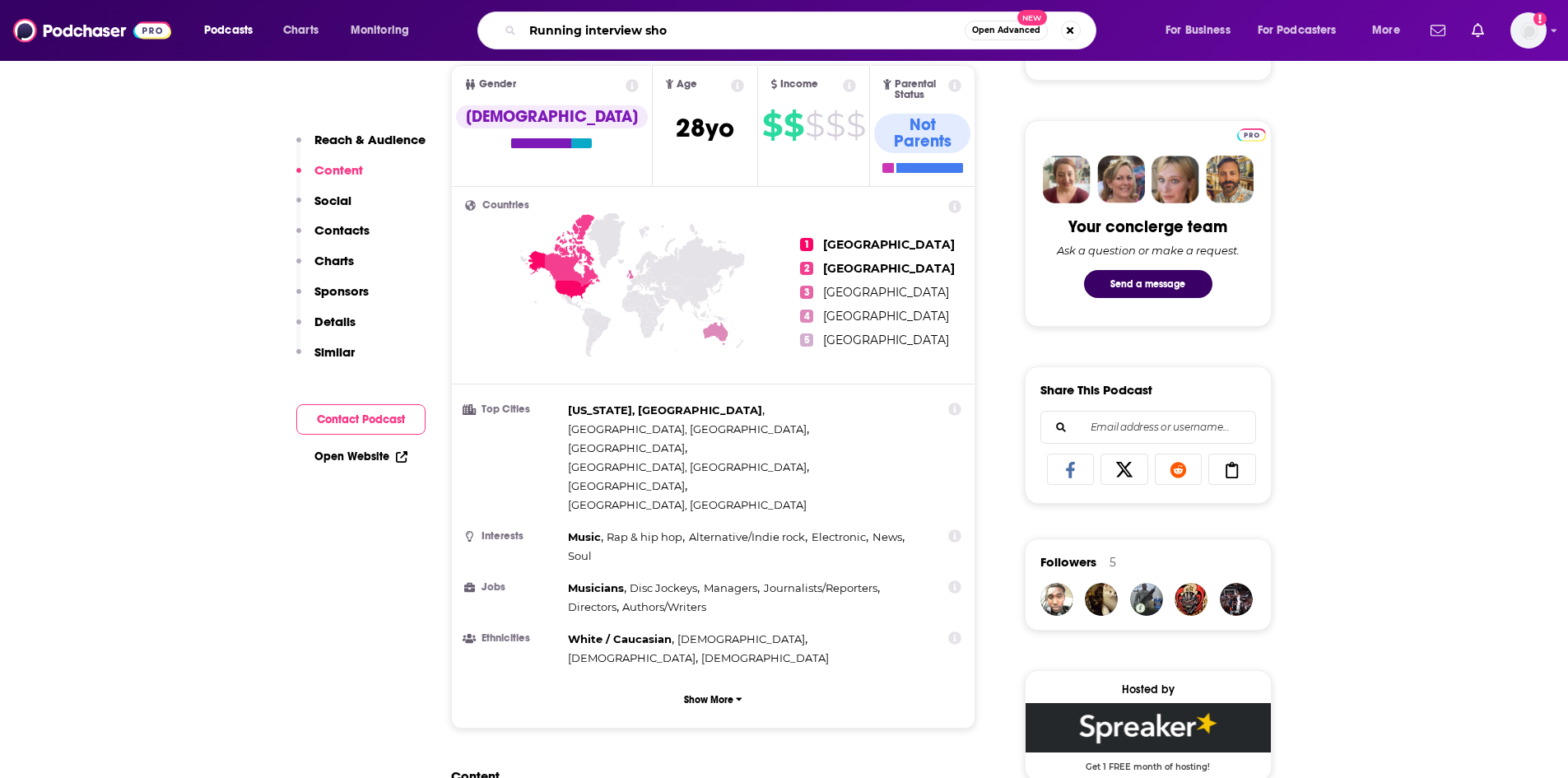
type input "Running interview show"
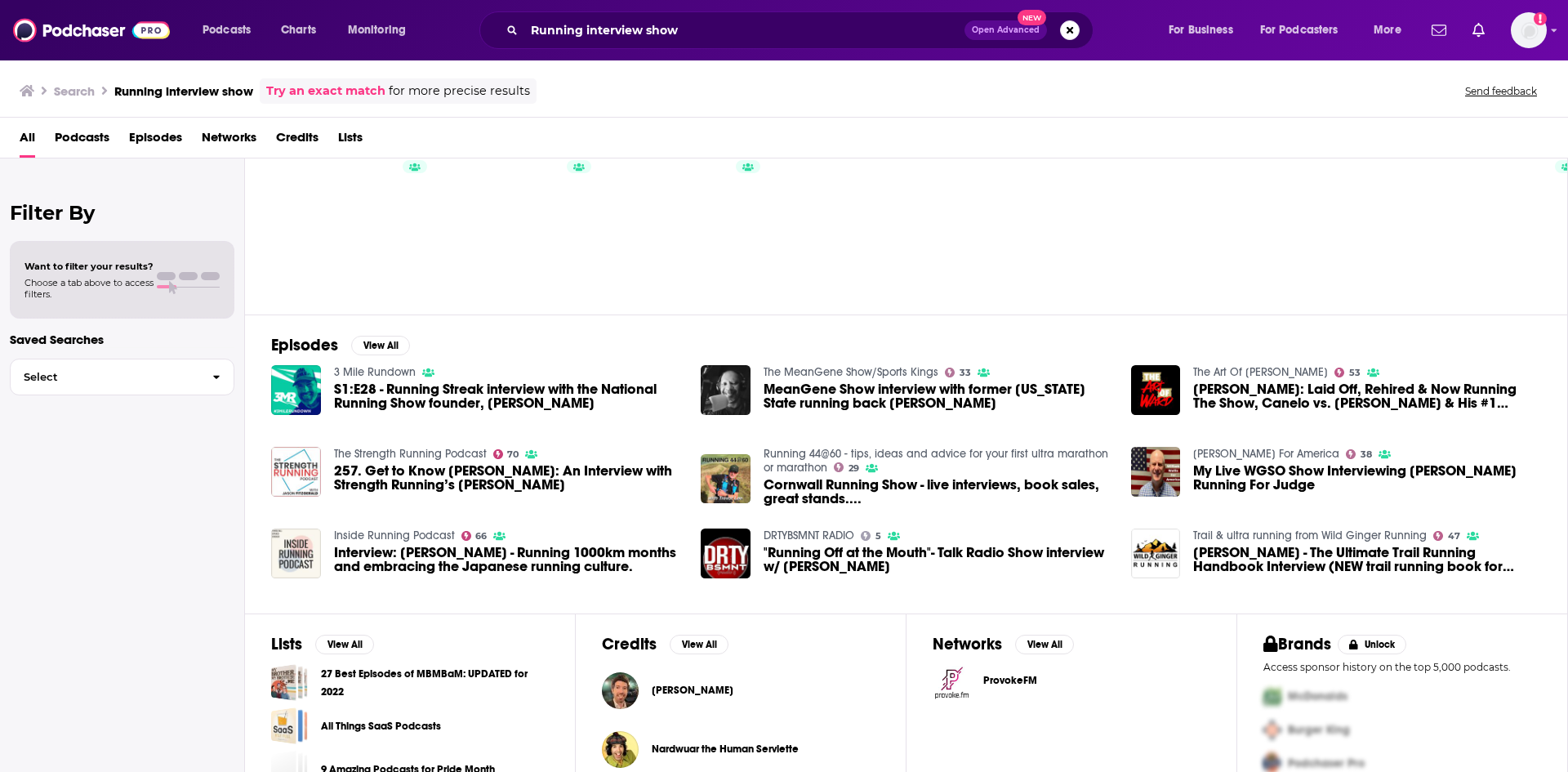
scroll to position [23, 0]
